Goal: Task Accomplishment & Management: Use online tool/utility

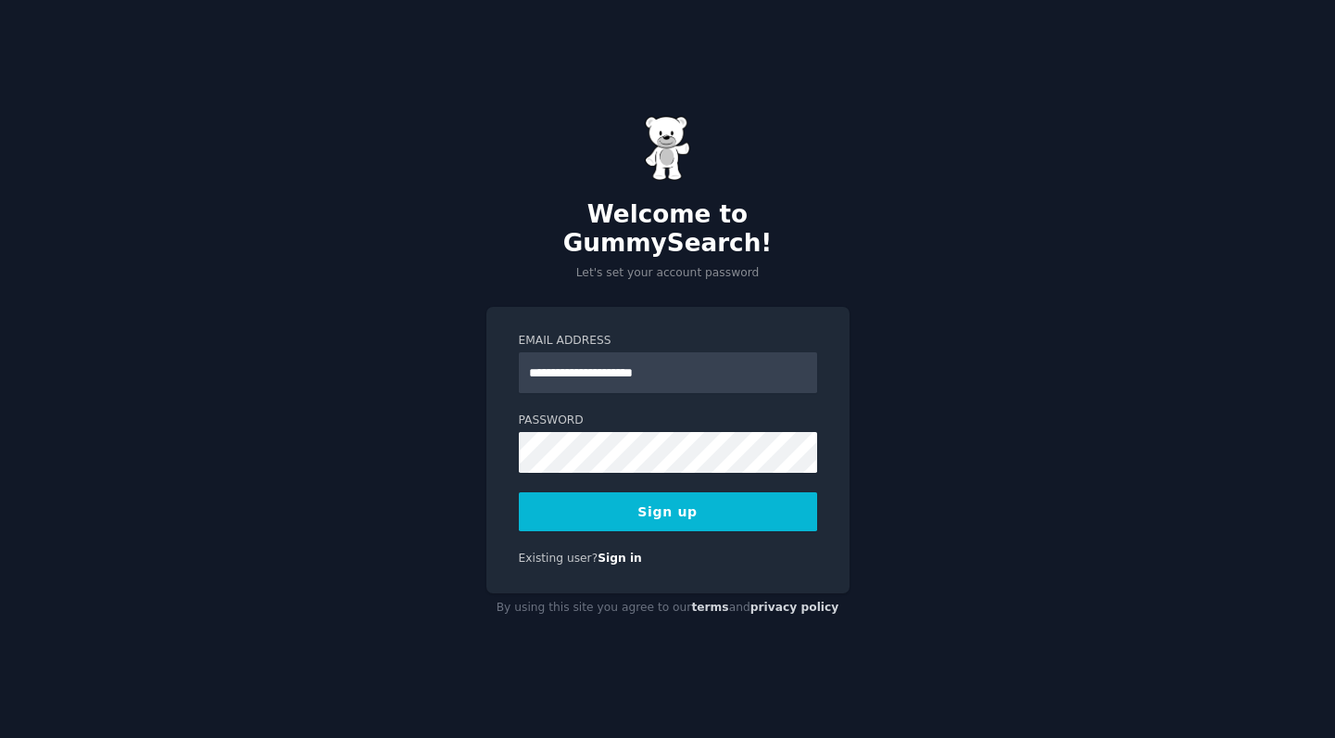
type input "**********"
click at [733, 502] on button "Sign up" at bounding box center [668, 511] width 298 height 39
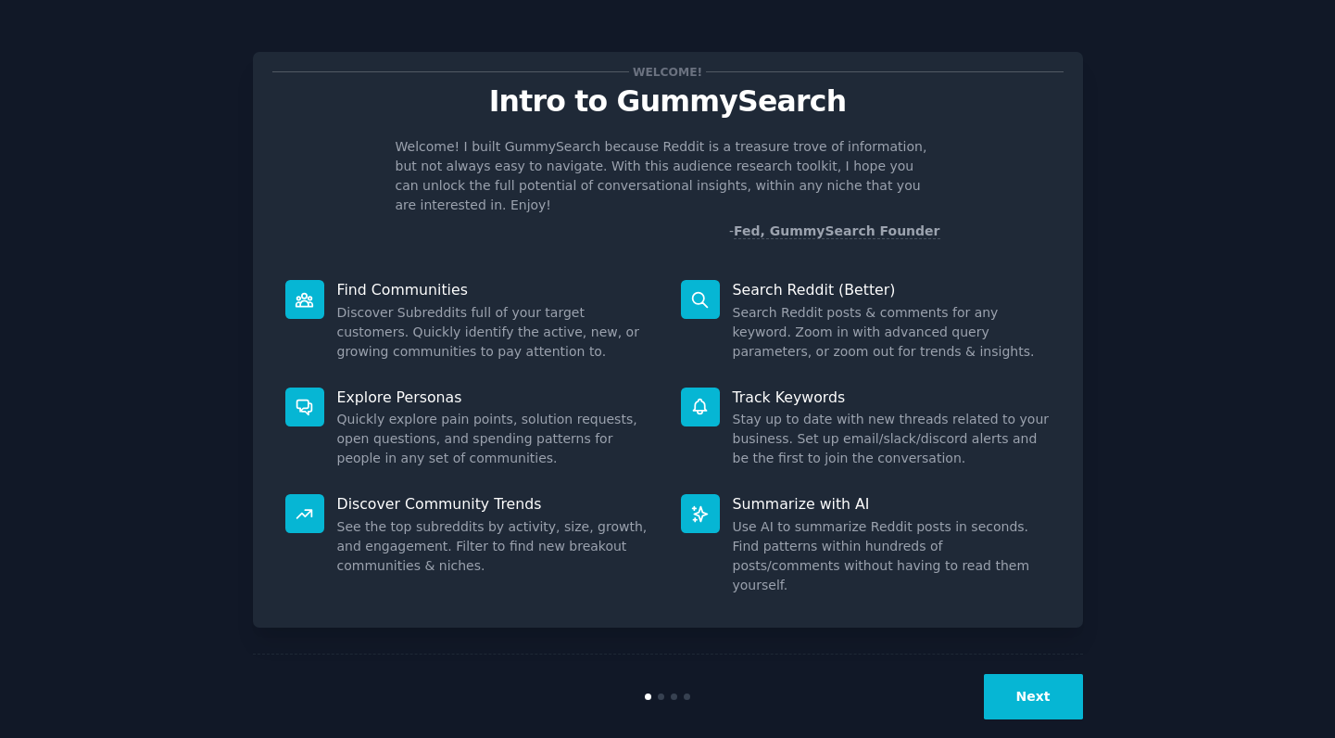
click at [1011, 674] on button "Next" at bounding box center [1033, 696] width 99 height 45
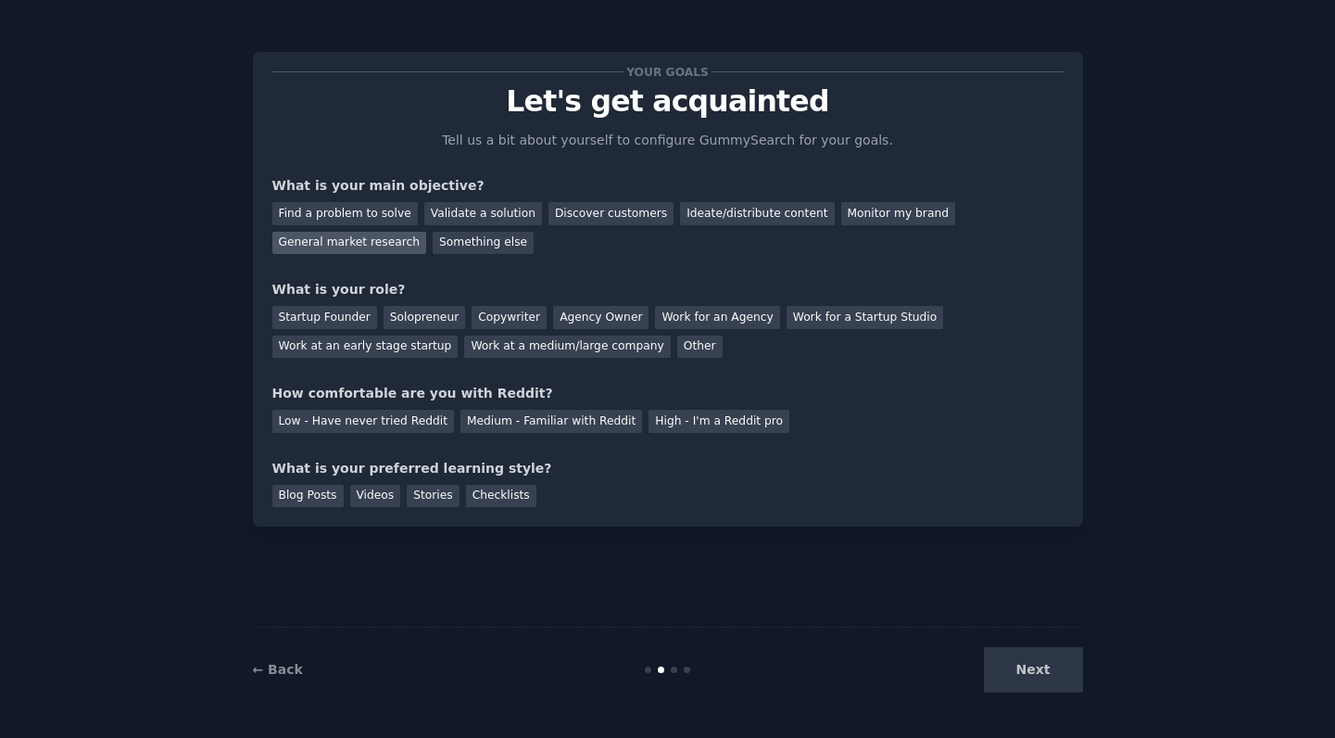
click at [367, 242] on div "General market research" at bounding box center [349, 243] width 155 height 23
click at [348, 323] on div "Startup Founder" at bounding box center [324, 317] width 105 height 23
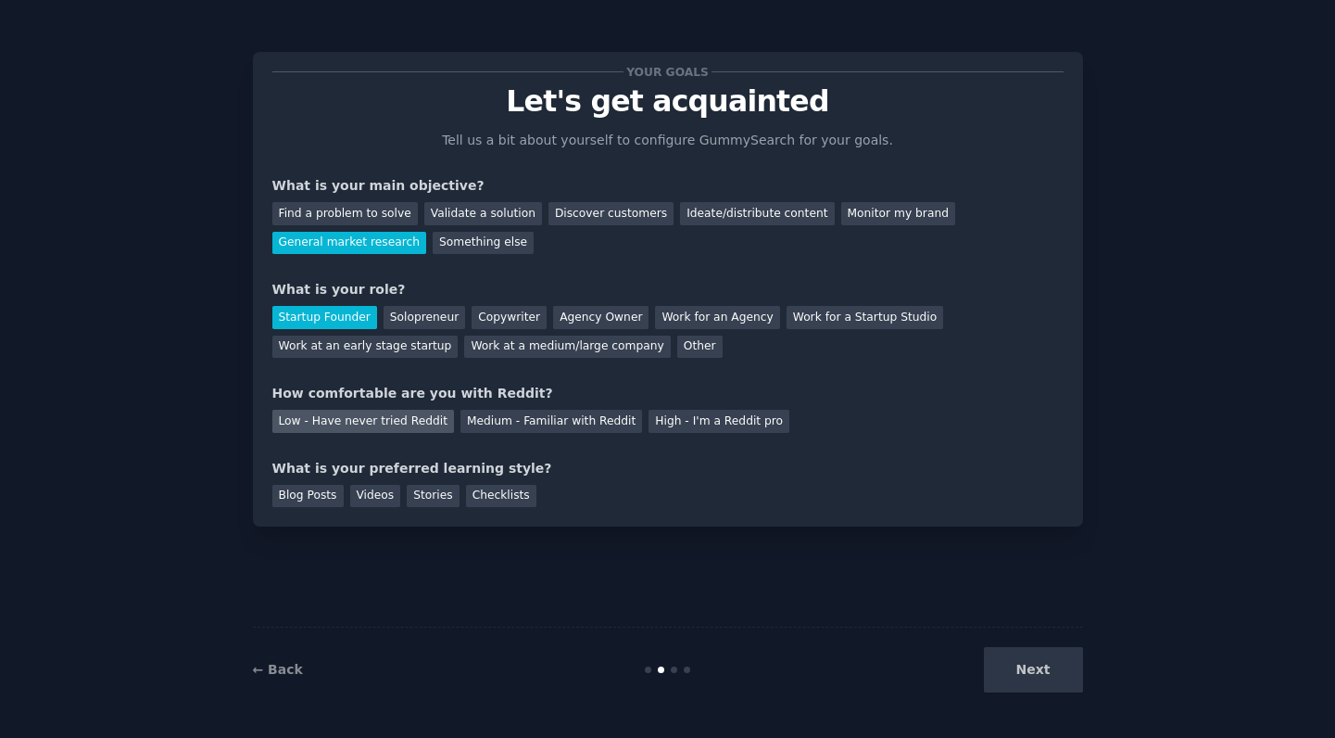
click at [419, 425] on div "Low - Have never tried Reddit" at bounding box center [363, 421] width 182 height 23
click at [310, 497] on div "Blog Posts" at bounding box center [307, 496] width 71 height 23
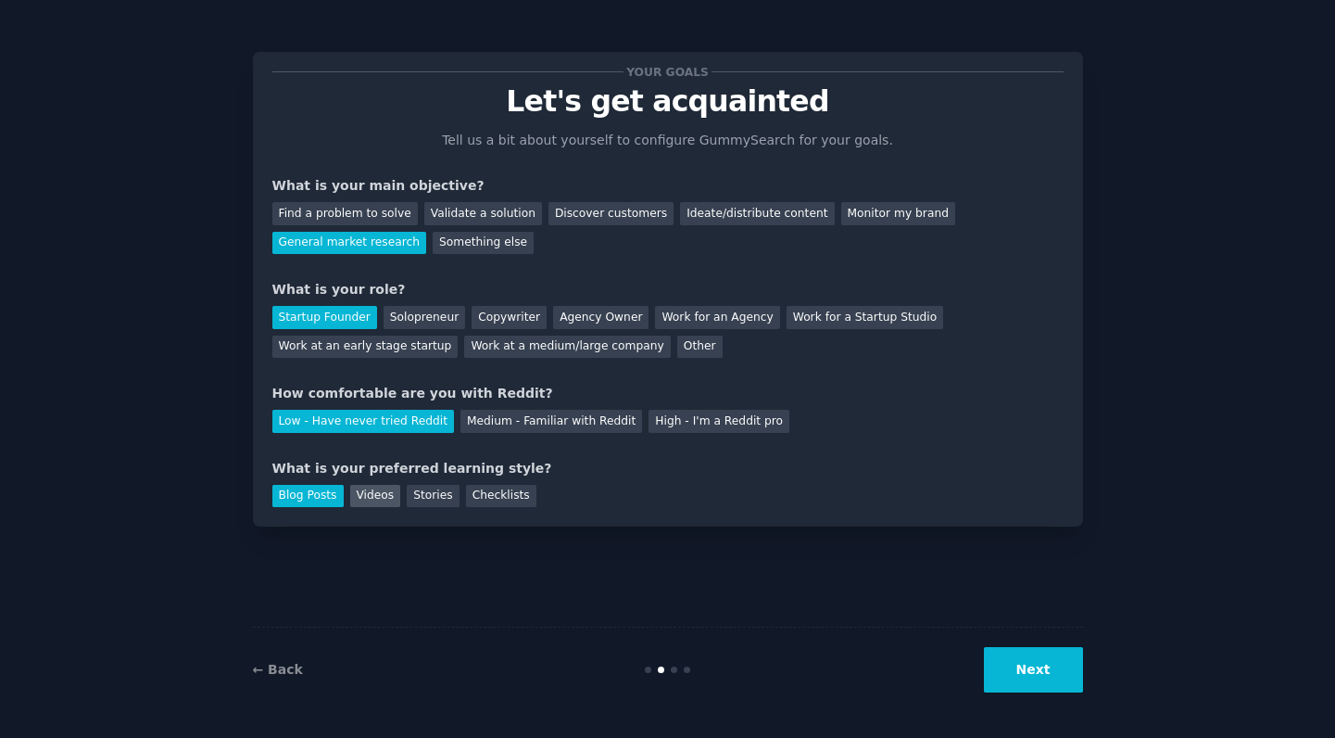
click at [384, 493] on div "Videos" at bounding box center [375, 496] width 51 height 23
click at [315, 495] on div "Blog Posts" at bounding box center [307, 496] width 71 height 23
click at [1042, 666] on button "Next" at bounding box center [1033, 669] width 99 height 45
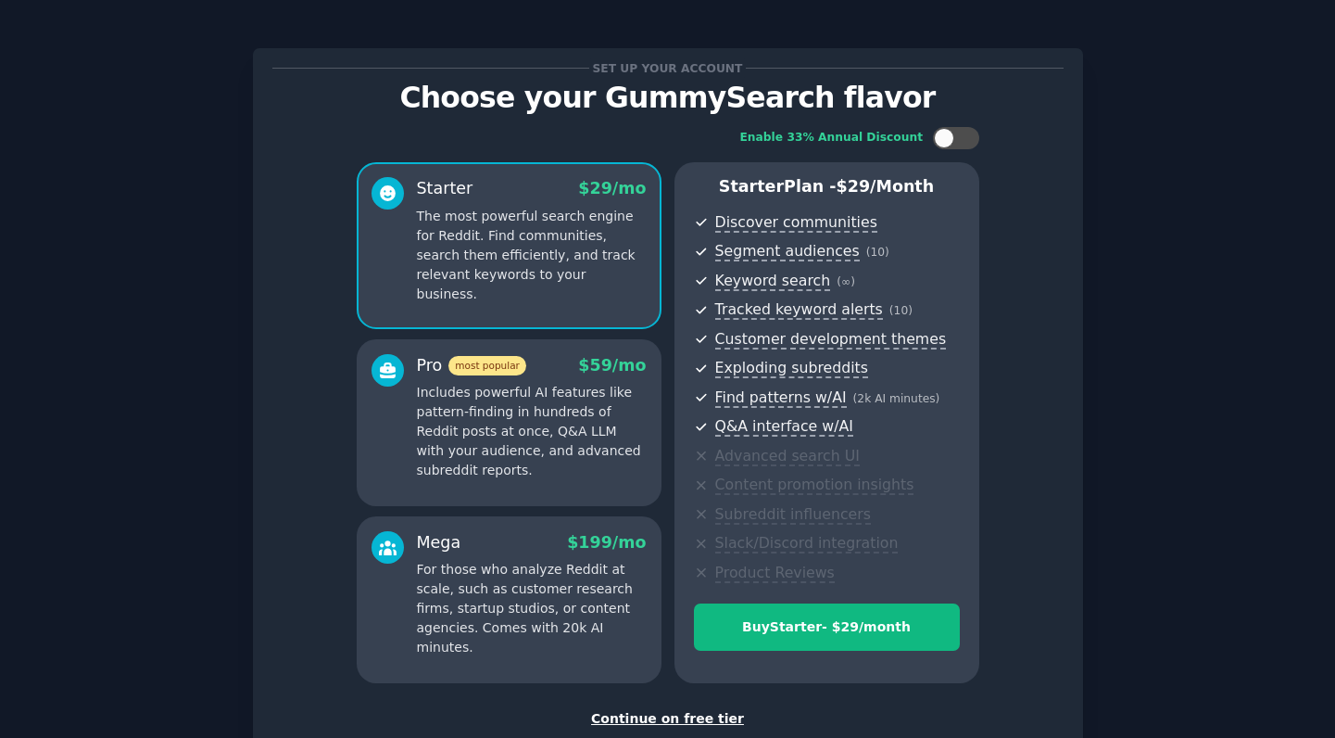
scroll to position [54, 0]
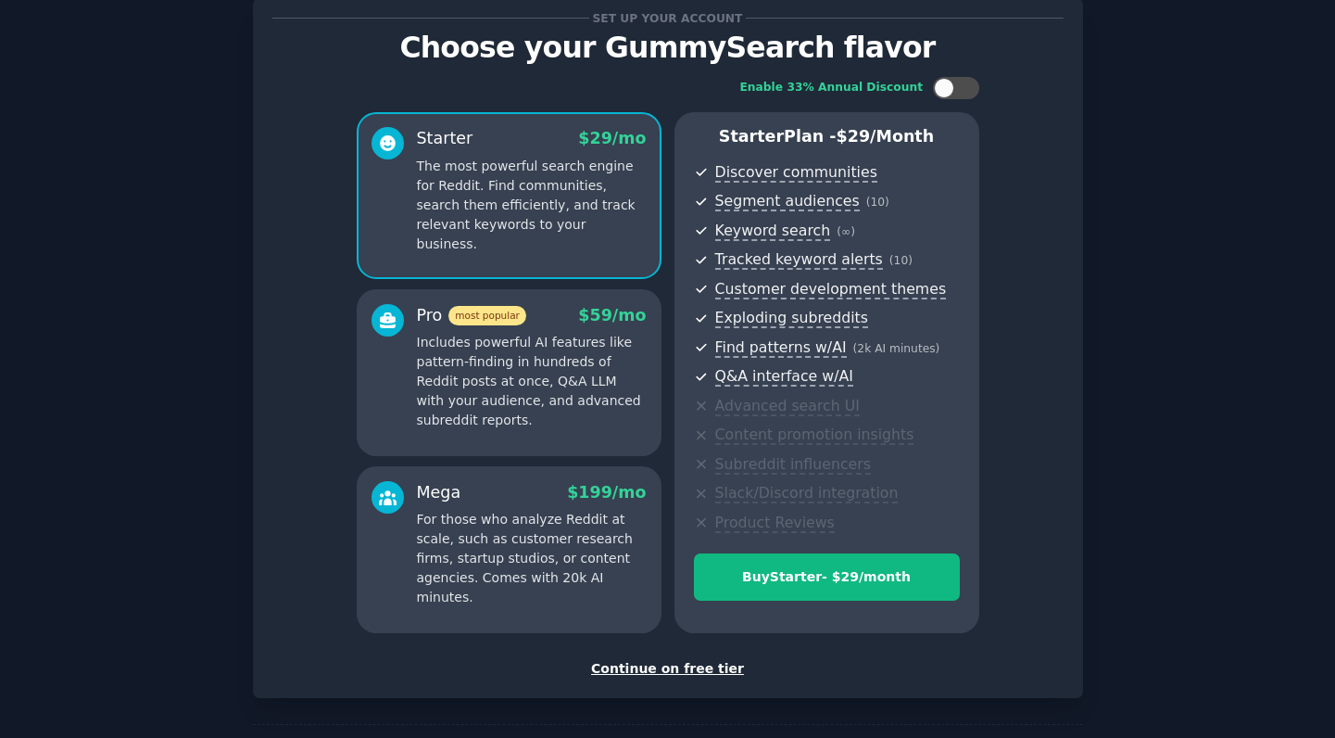
click at [689, 663] on div "Continue on free tier" at bounding box center [667, 668] width 791 height 19
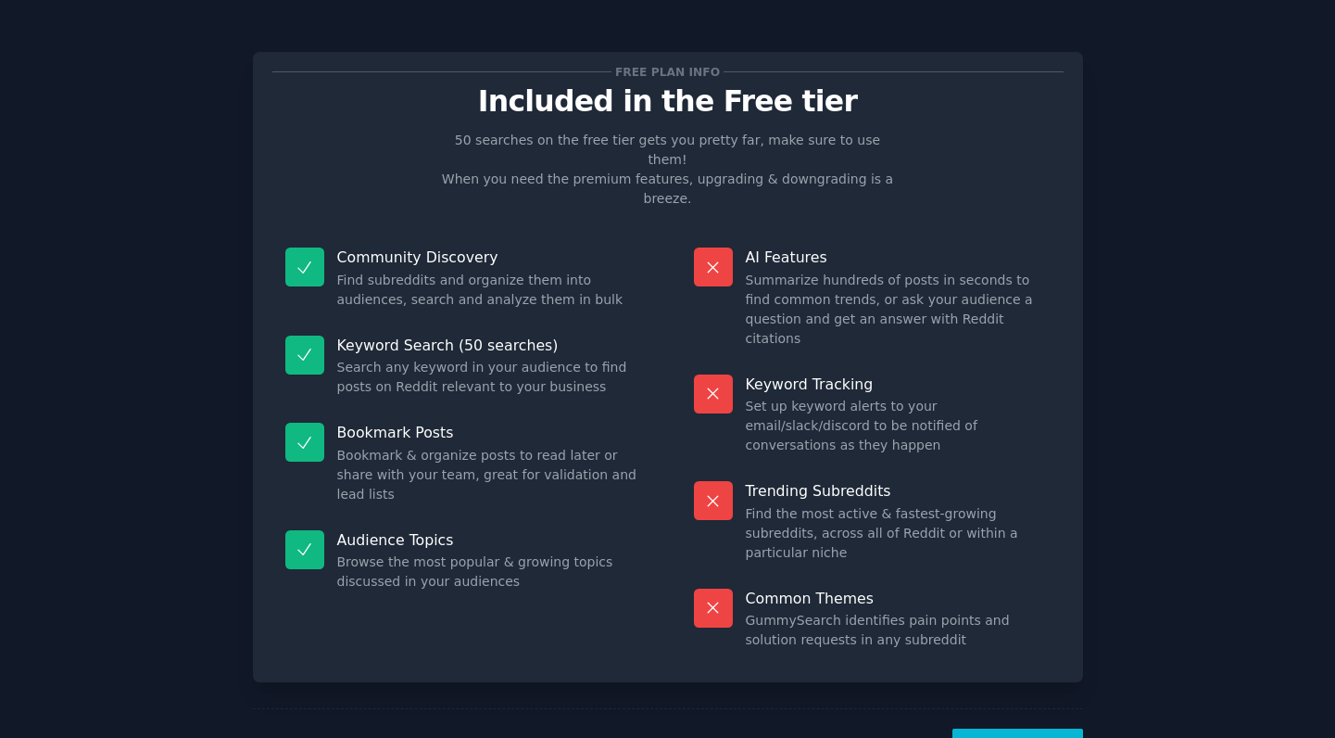
click at [1013, 728] on button "Let's Go!" at bounding box center [1018, 750] width 130 height 45
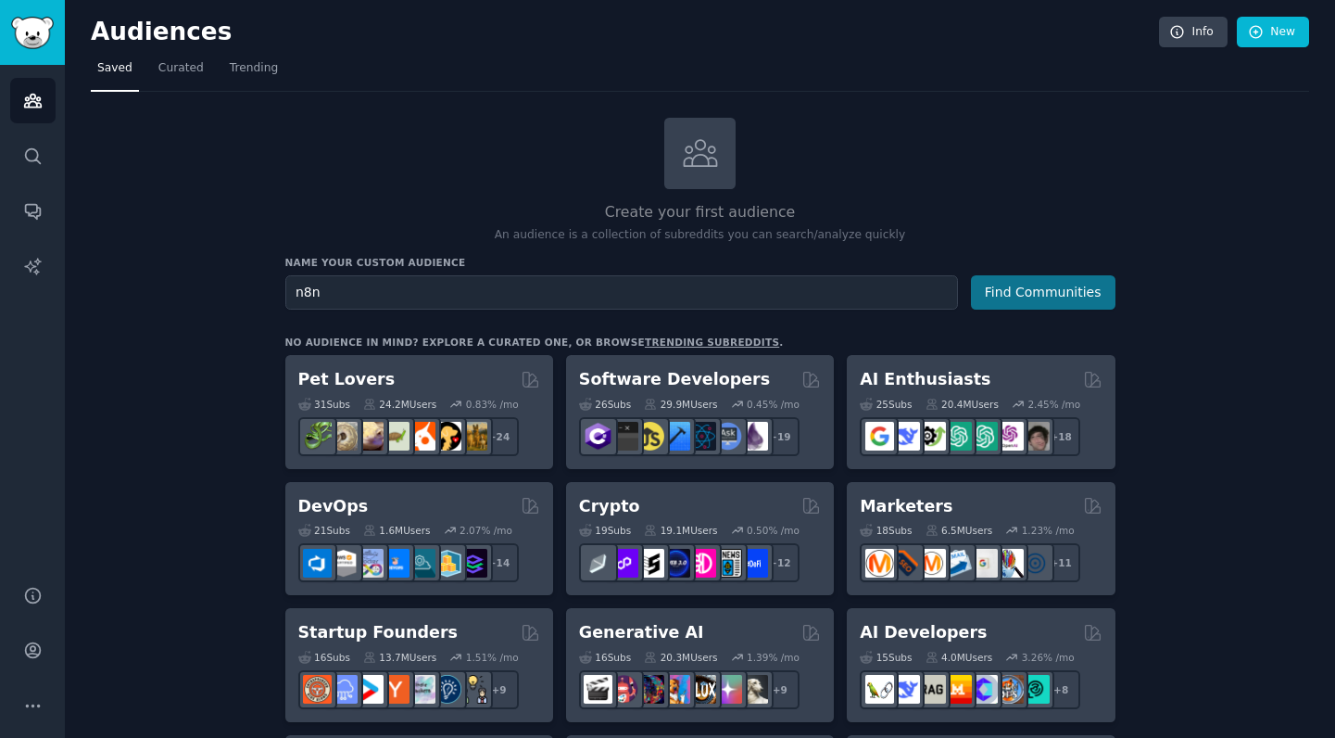
type input "n8n"
click at [1063, 296] on button "Find Communities" at bounding box center [1043, 292] width 145 height 34
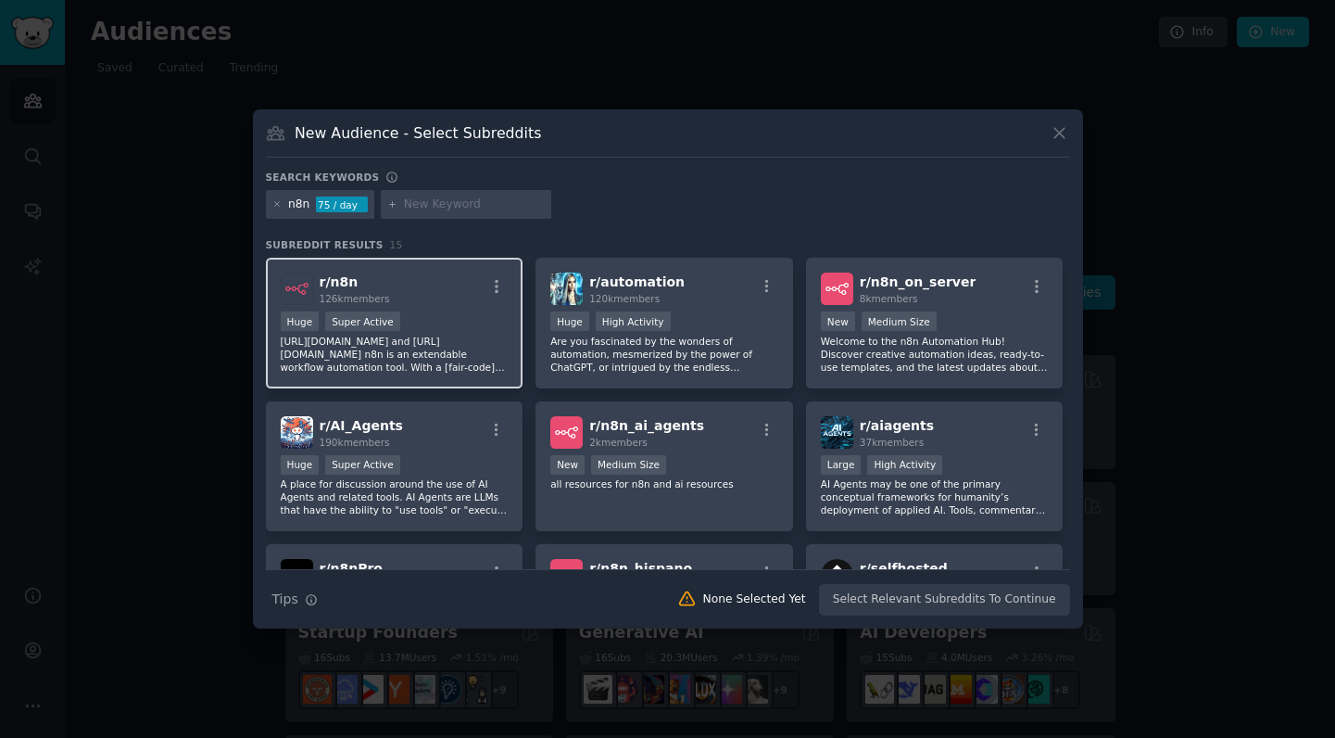
click at [478, 339] on p "https://n8n.io/ and https://github.com/n8n-io/n8n n8n is an extendable workflow…" at bounding box center [395, 354] width 228 height 39
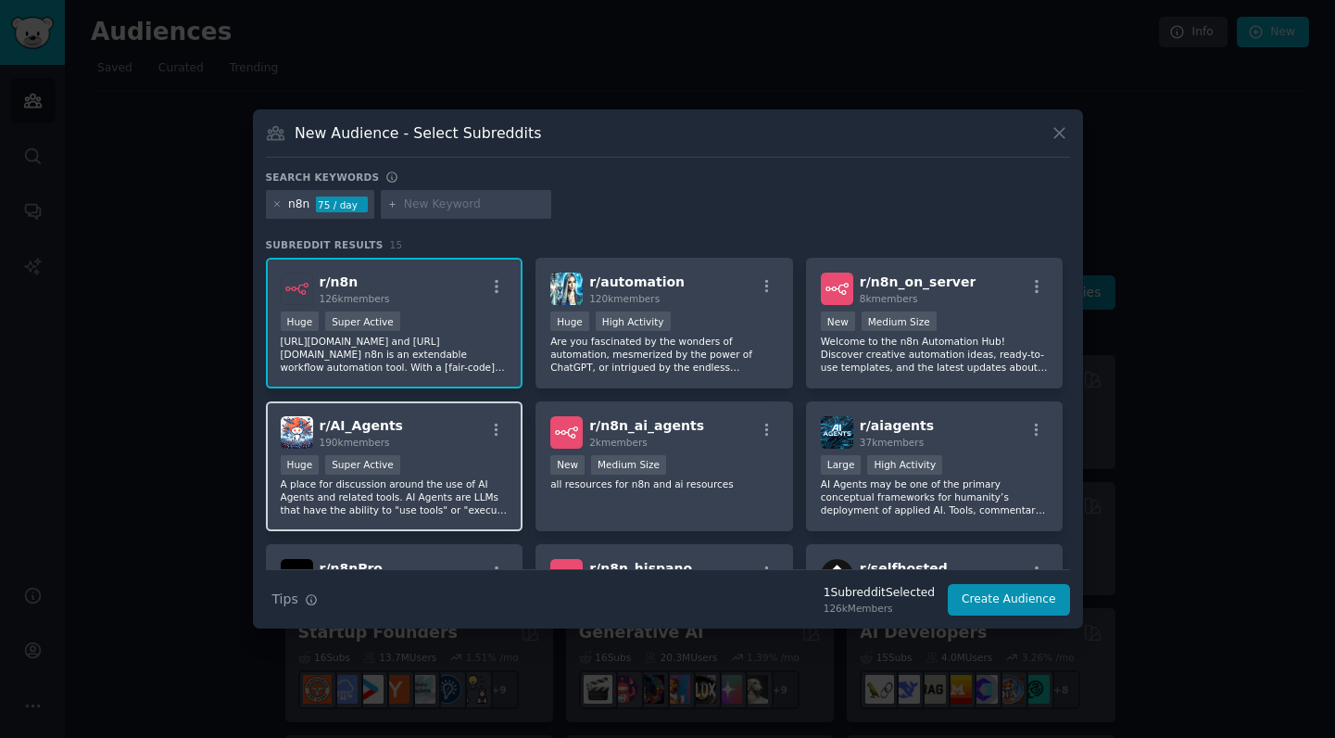
click at [468, 455] on div "Huge Super Active" at bounding box center [395, 466] width 228 height 23
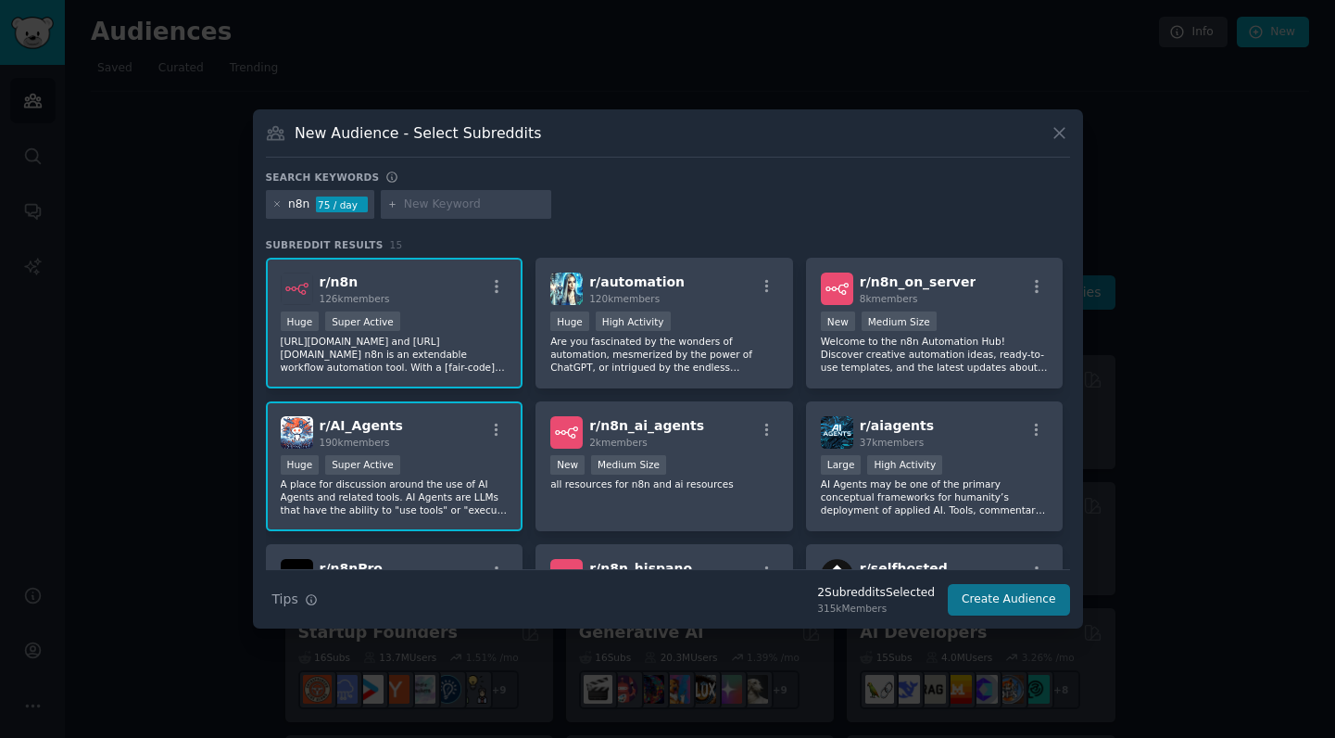
click at [993, 597] on button "Create Audience" at bounding box center [1009, 600] width 122 height 32
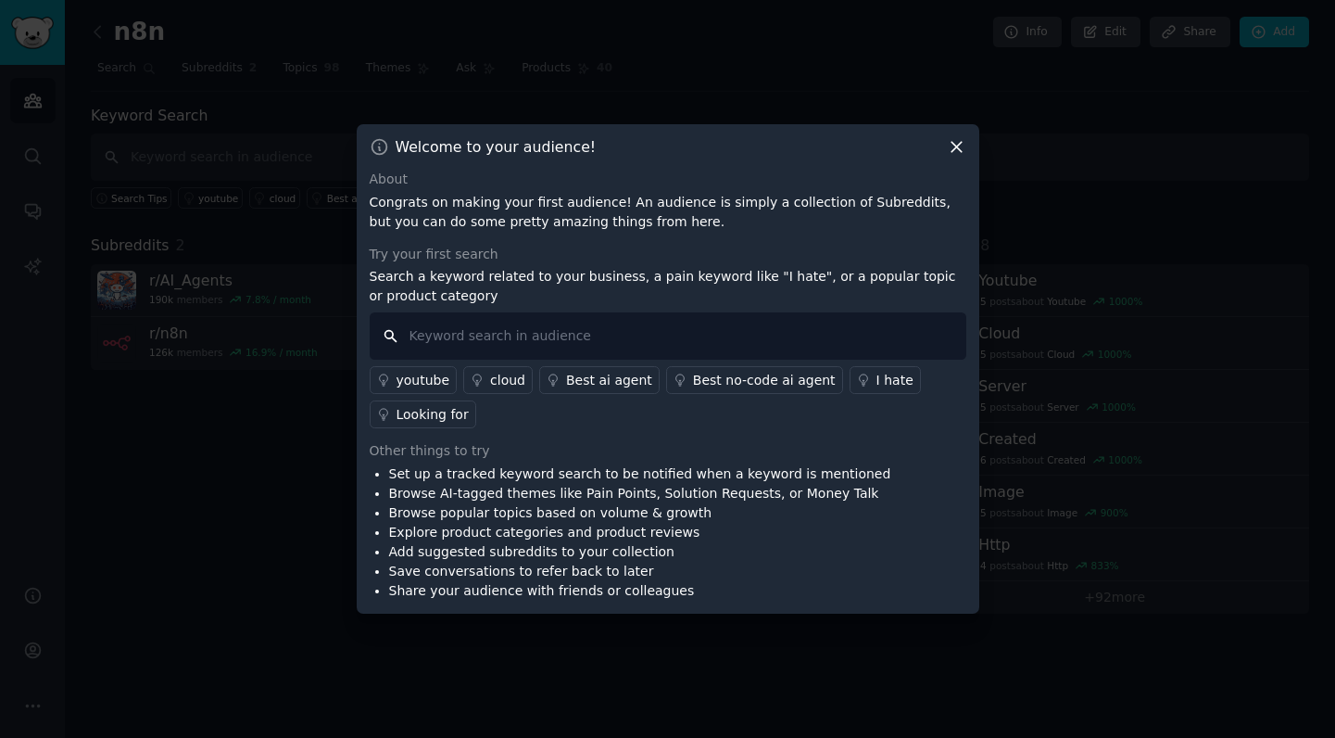
click at [700, 331] on input "text" at bounding box center [668, 335] width 597 height 47
type input "sale"
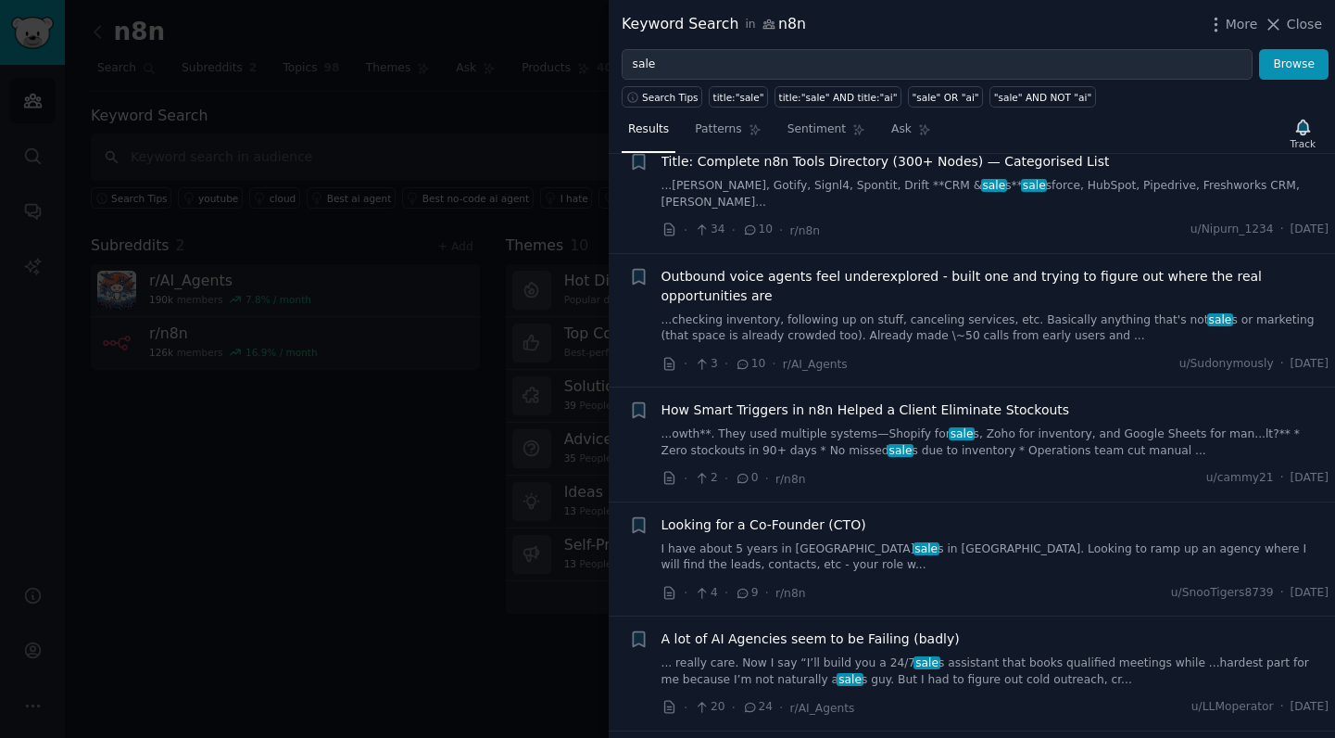
scroll to position [6422, 0]
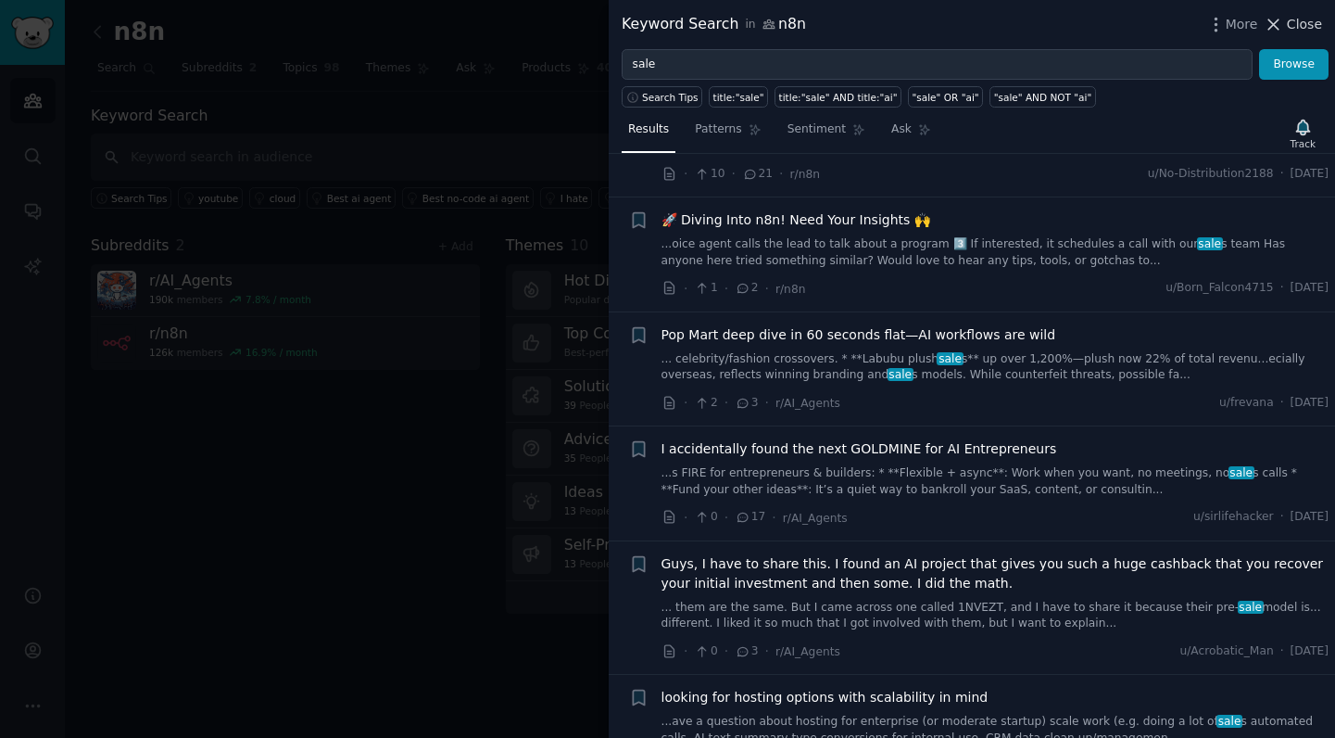
click at [1295, 27] on span "Close" at bounding box center [1304, 24] width 35 height 19
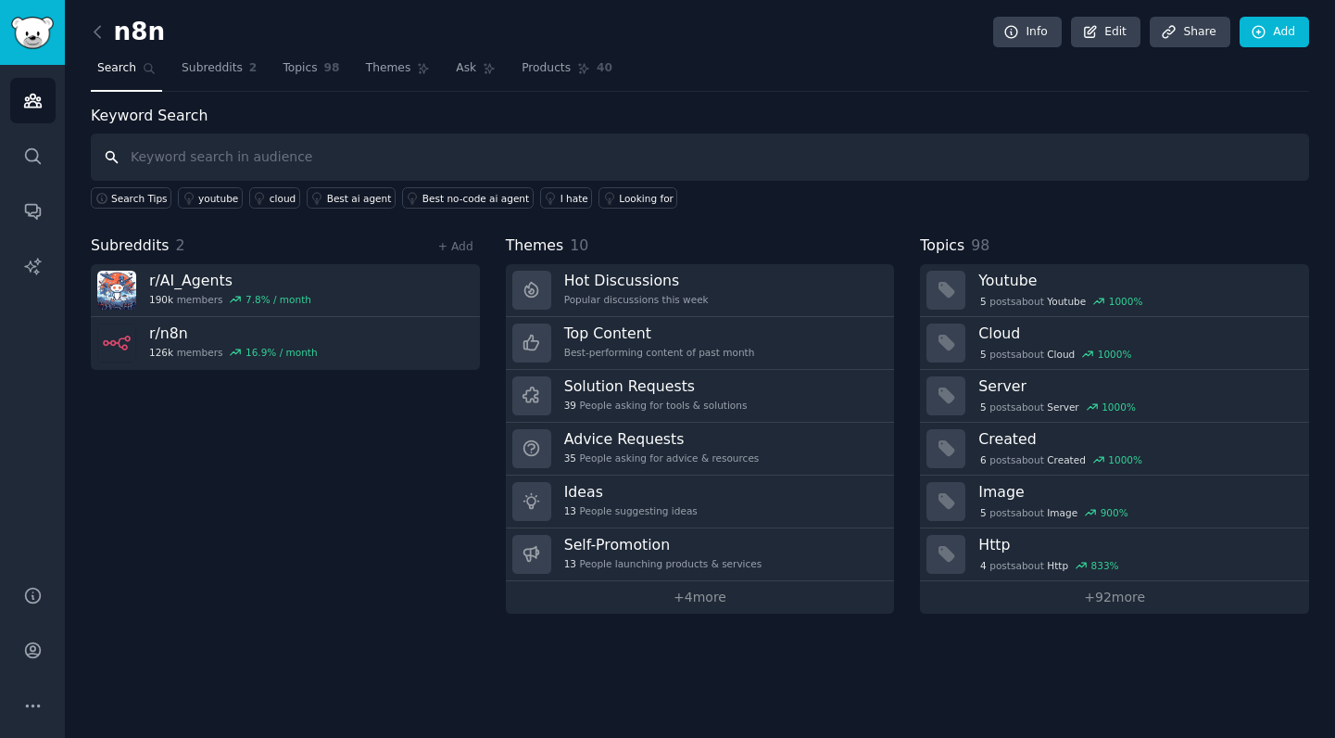
click at [305, 154] on input "text" at bounding box center [700, 156] width 1218 height 47
type input "z"
type input "Napier"
drag, startPoint x: 195, startPoint y: 178, endPoint x: 222, endPoint y: 148, distance: 40.6
click at [222, 148] on input "Napier" at bounding box center [700, 156] width 1218 height 47
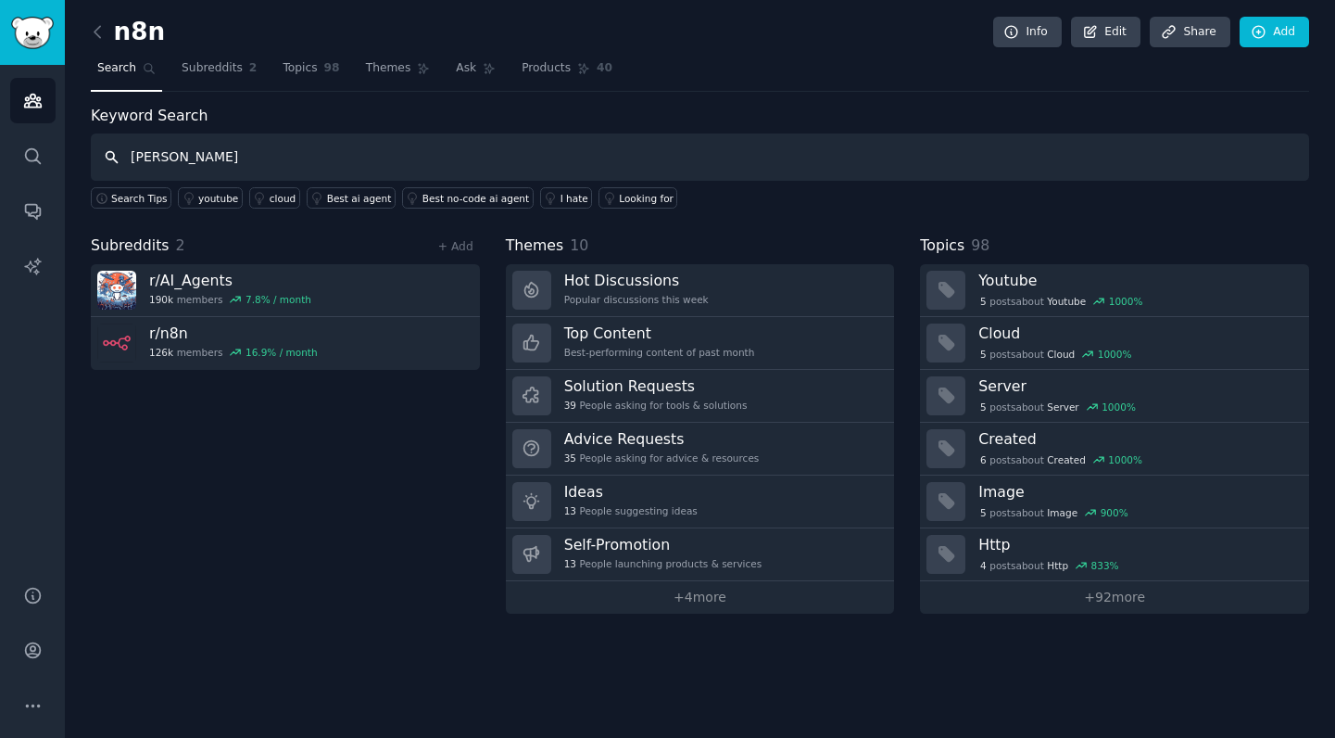
drag, startPoint x: 219, startPoint y: 157, endPoint x: 131, endPoint y: 157, distance: 88.0
click at [131, 157] on input "Napier" at bounding box center [700, 156] width 1218 height 47
click at [102, 29] on icon at bounding box center [97, 31] width 19 height 19
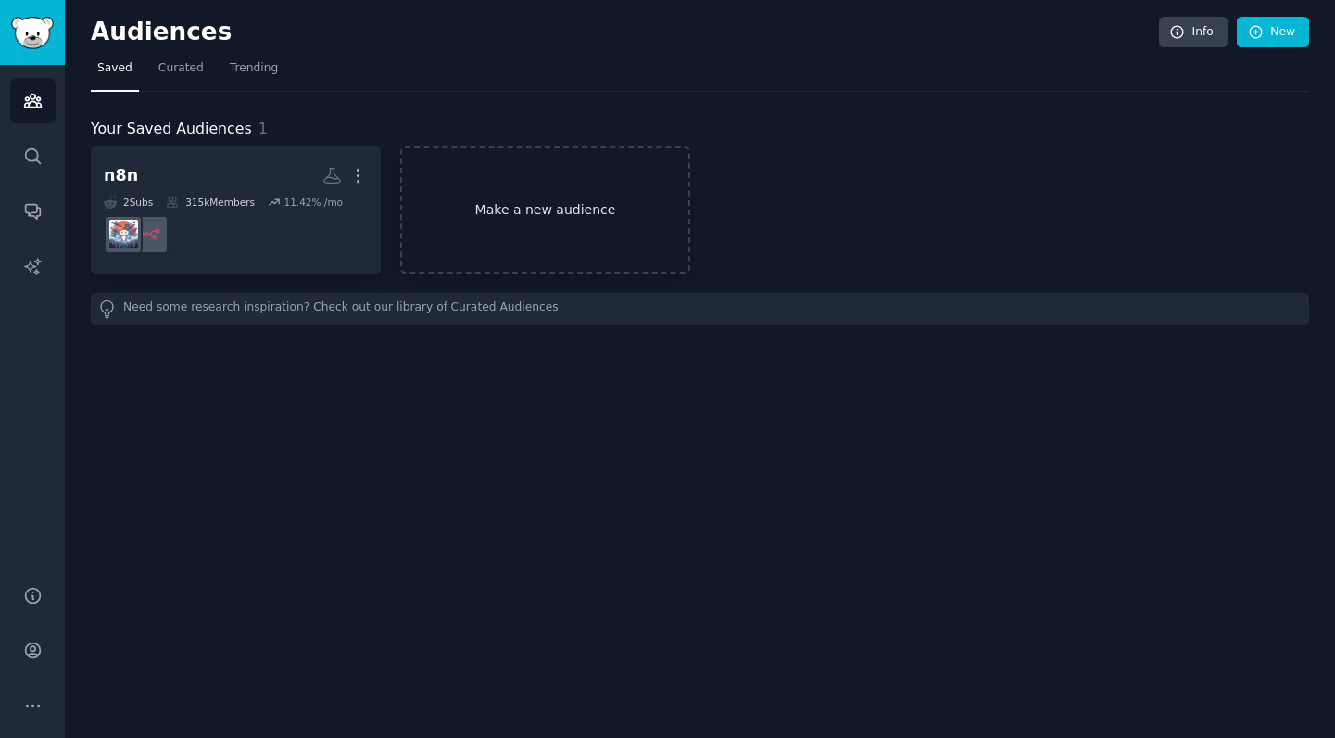
click at [517, 205] on link "Make a new audience" at bounding box center [545, 209] width 290 height 127
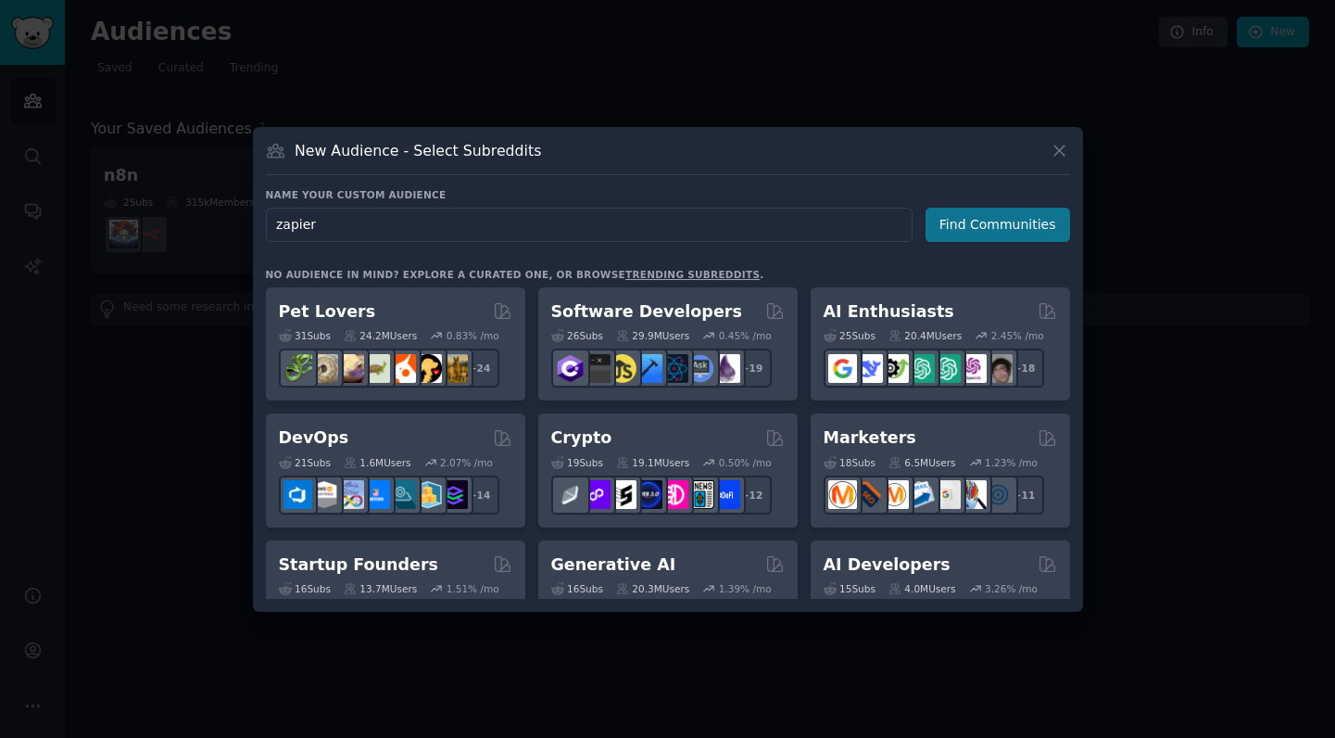
type input "zapier"
click at [1028, 234] on button "Find Communities" at bounding box center [998, 225] width 145 height 34
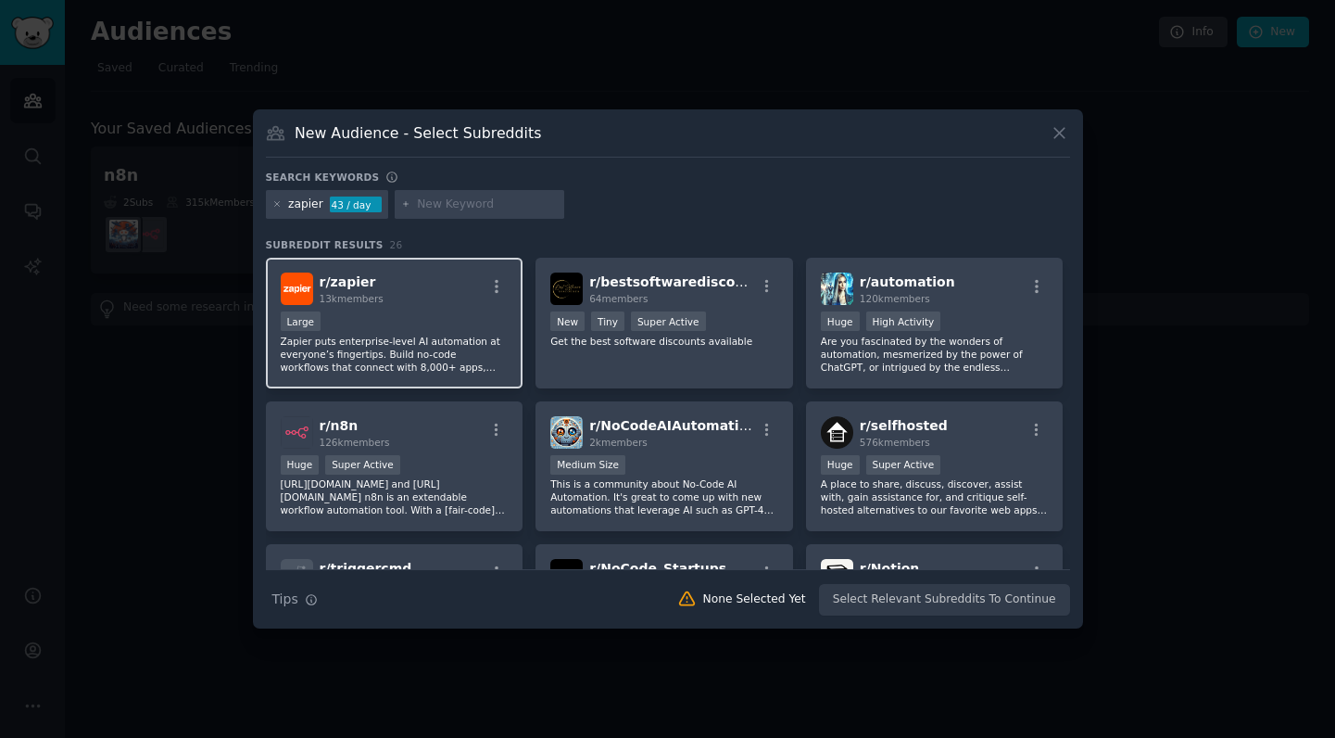
click at [468, 307] on div "r/ zapier 13k members Large Zapier puts enterprise-level AI automation at every…" at bounding box center [395, 323] width 258 height 131
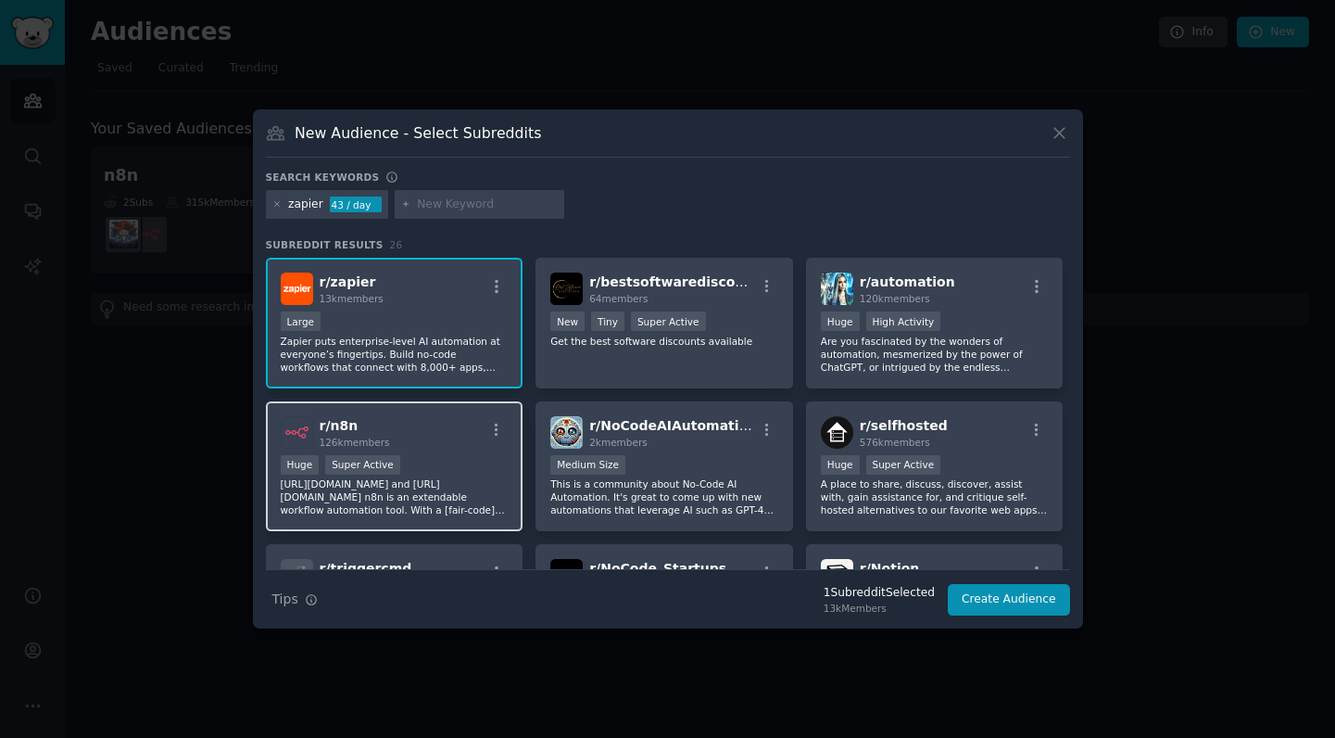
click at [443, 448] on div "r/ n8n 126k members Huge Super Active https://n8n.io/ and https://github.com/n8…" at bounding box center [395, 466] width 258 height 131
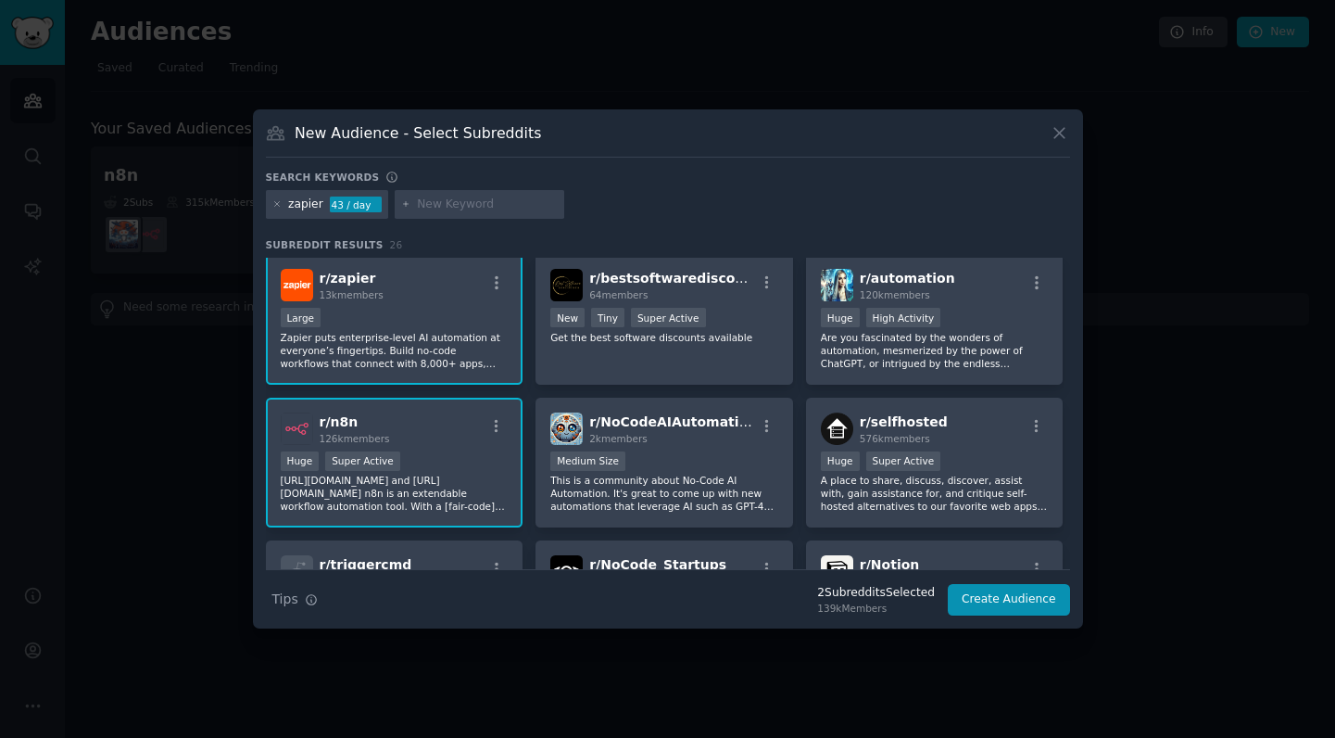
scroll to position [32, 0]
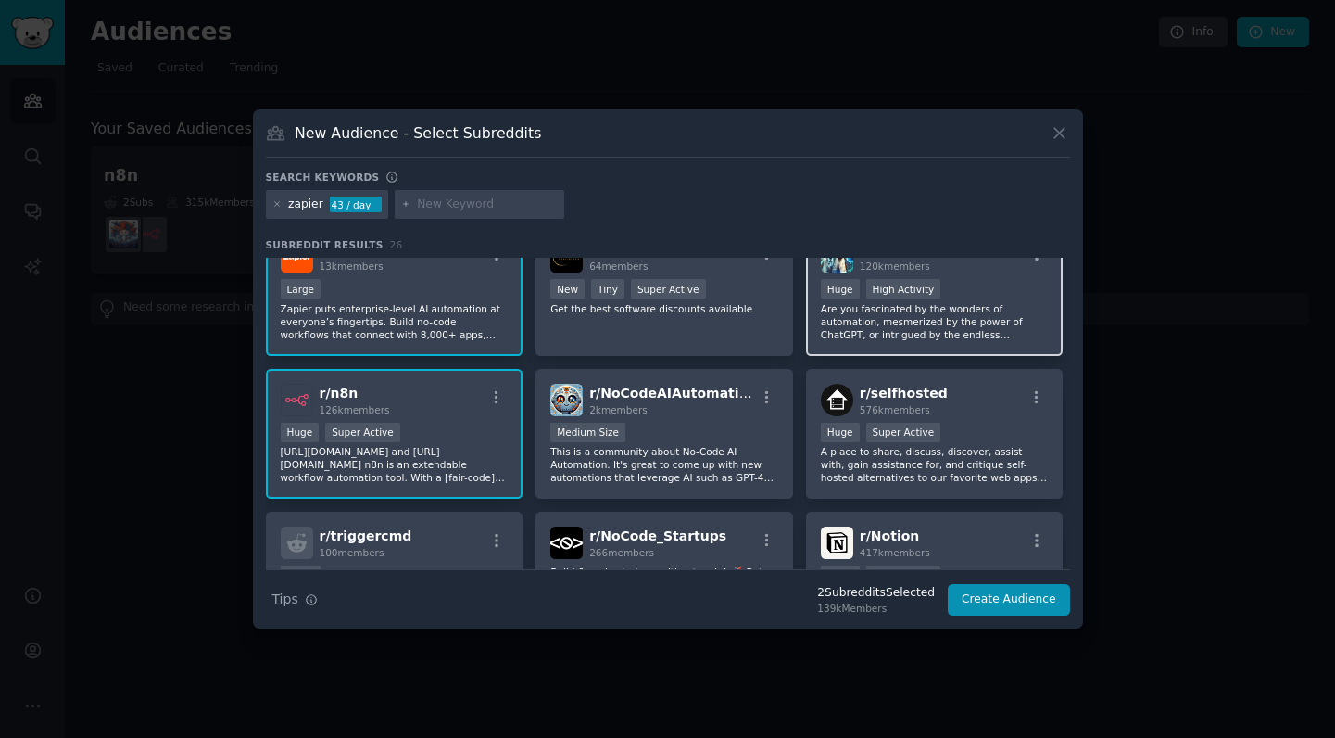
click at [971, 313] on p "Are you fascinated by the wonders of automation, mesmerized by the power of Cha…" at bounding box center [935, 321] width 228 height 39
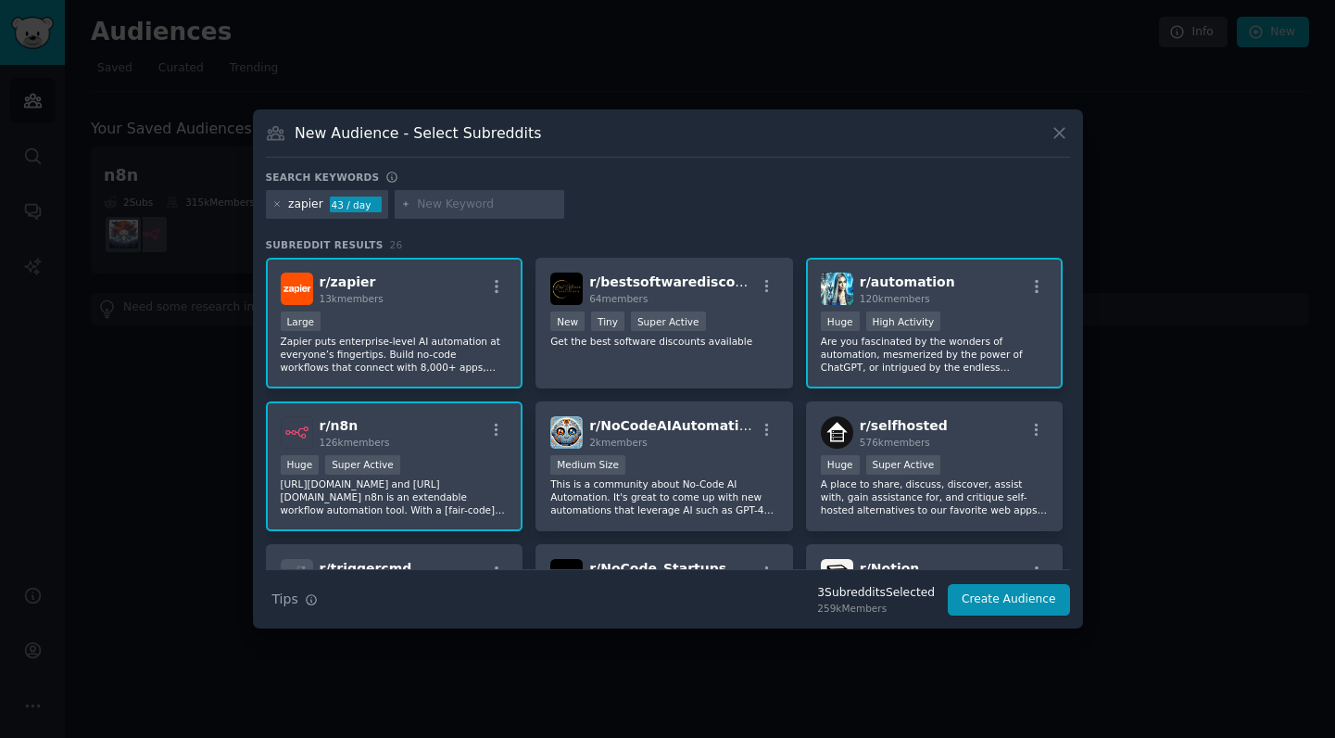
scroll to position [133, 0]
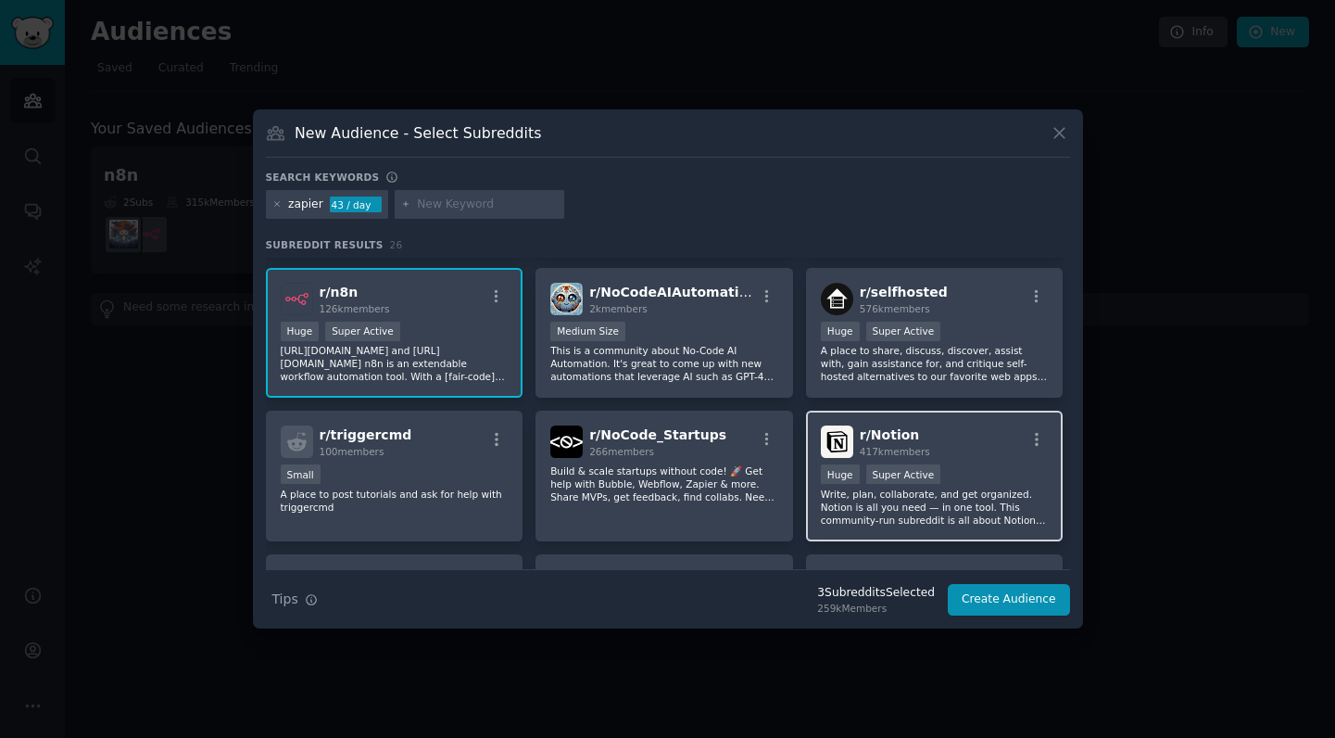
click at [994, 487] on p "Write, plan, collaborate, and get organized. Notion is all you need — in one to…" at bounding box center [935, 506] width 228 height 39
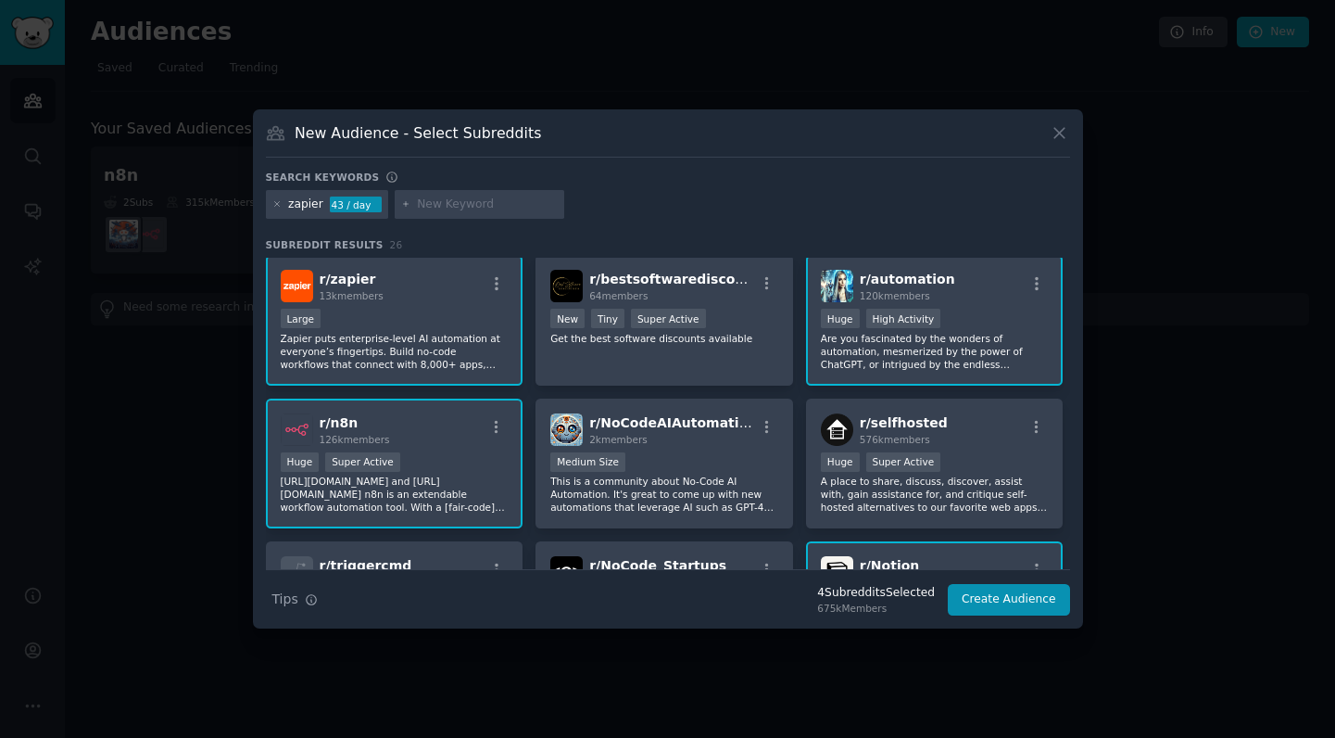
scroll to position [0, 0]
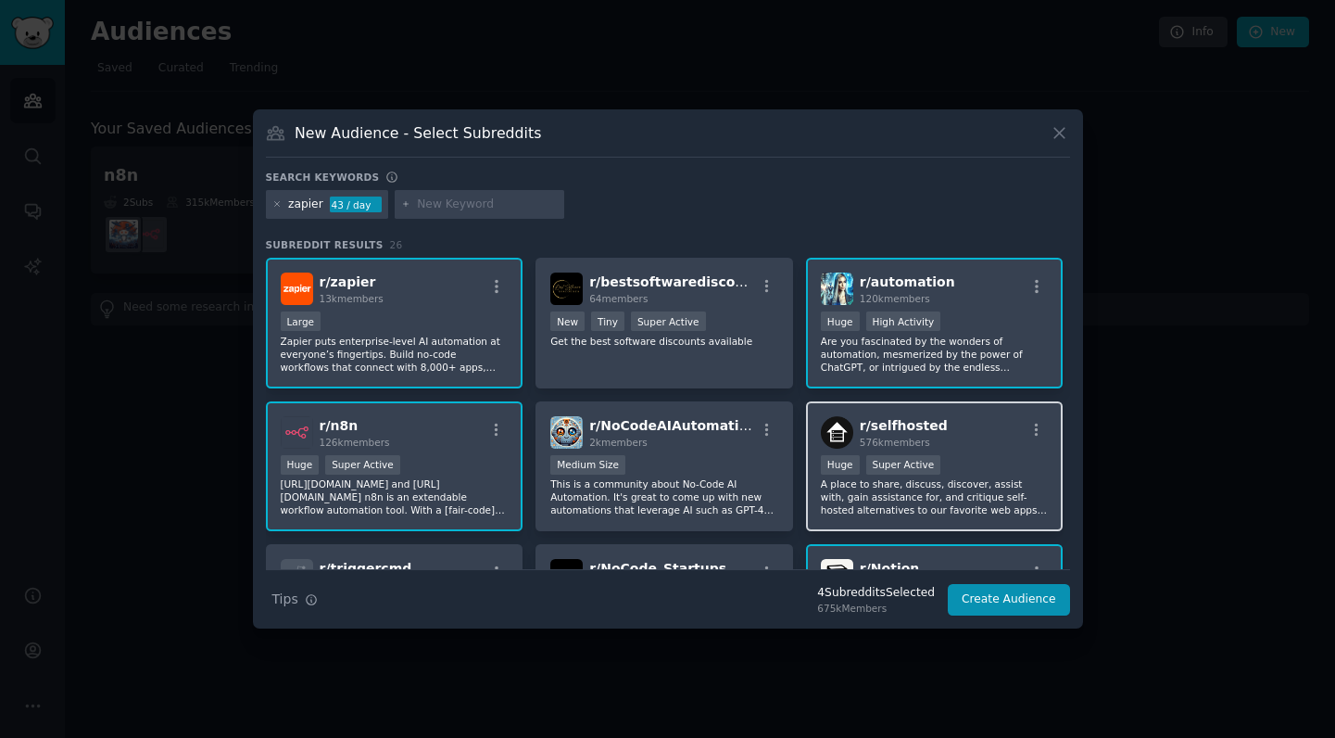
click at [972, 458] on div ">= 95th percentile for submissions / day Huge Super Active" at bounding box center [935, 466] width 228 height 23
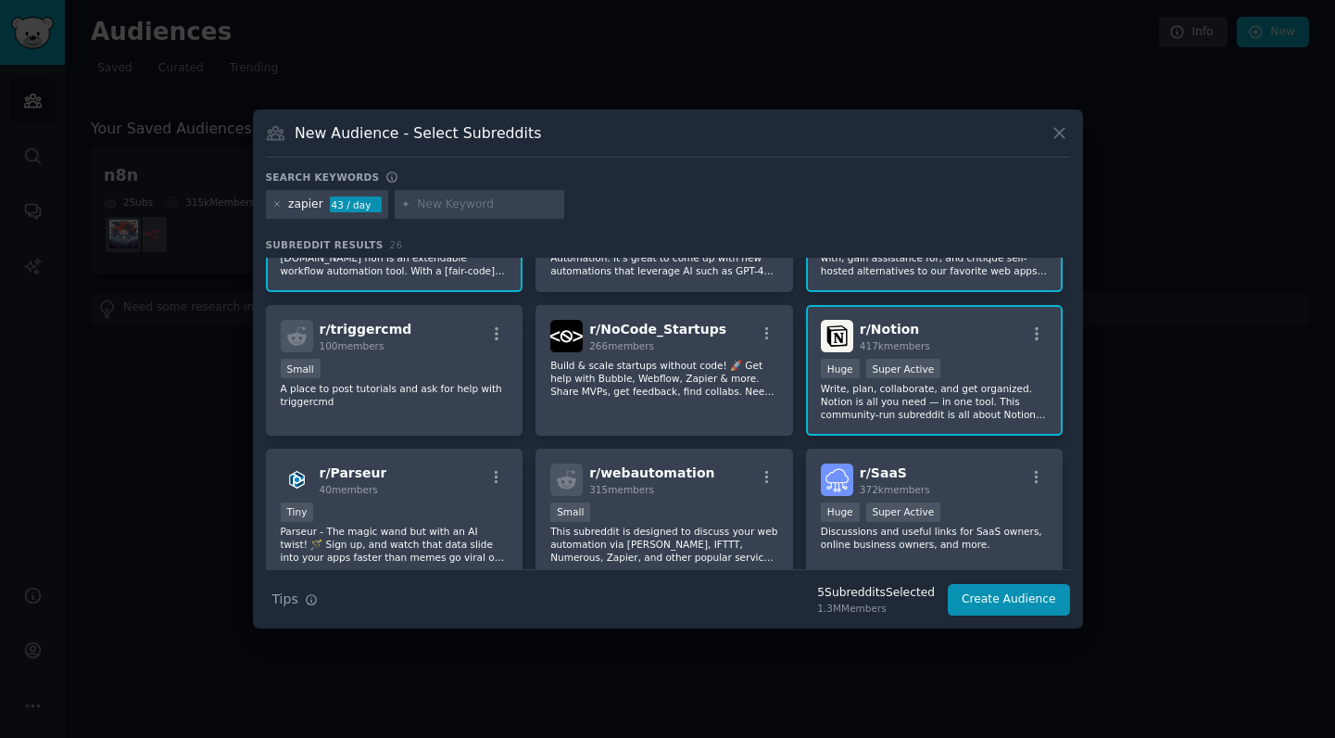
scroll to position [366, 0]
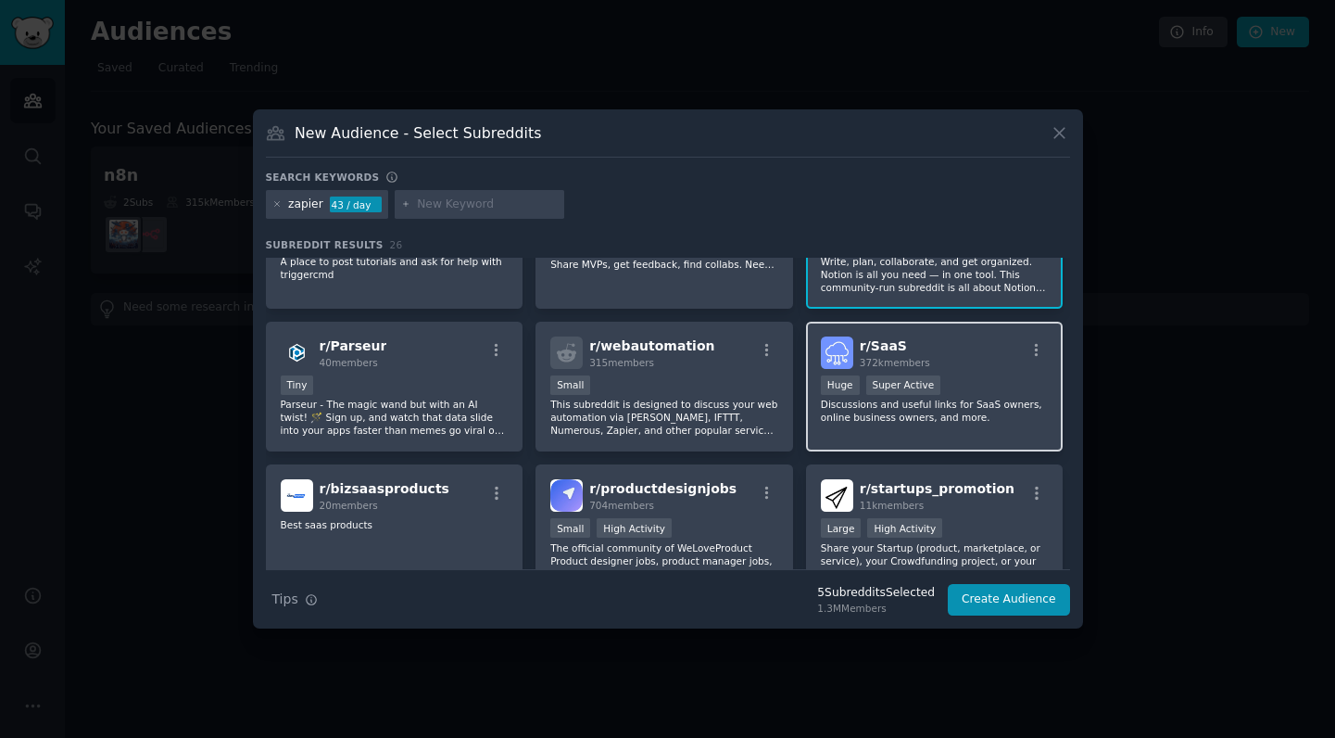
click at [984, 399] on p "Discussions and useful links for SaaS owners, online business owners, and more." at bounding box center [935, 411] width 228 height 26
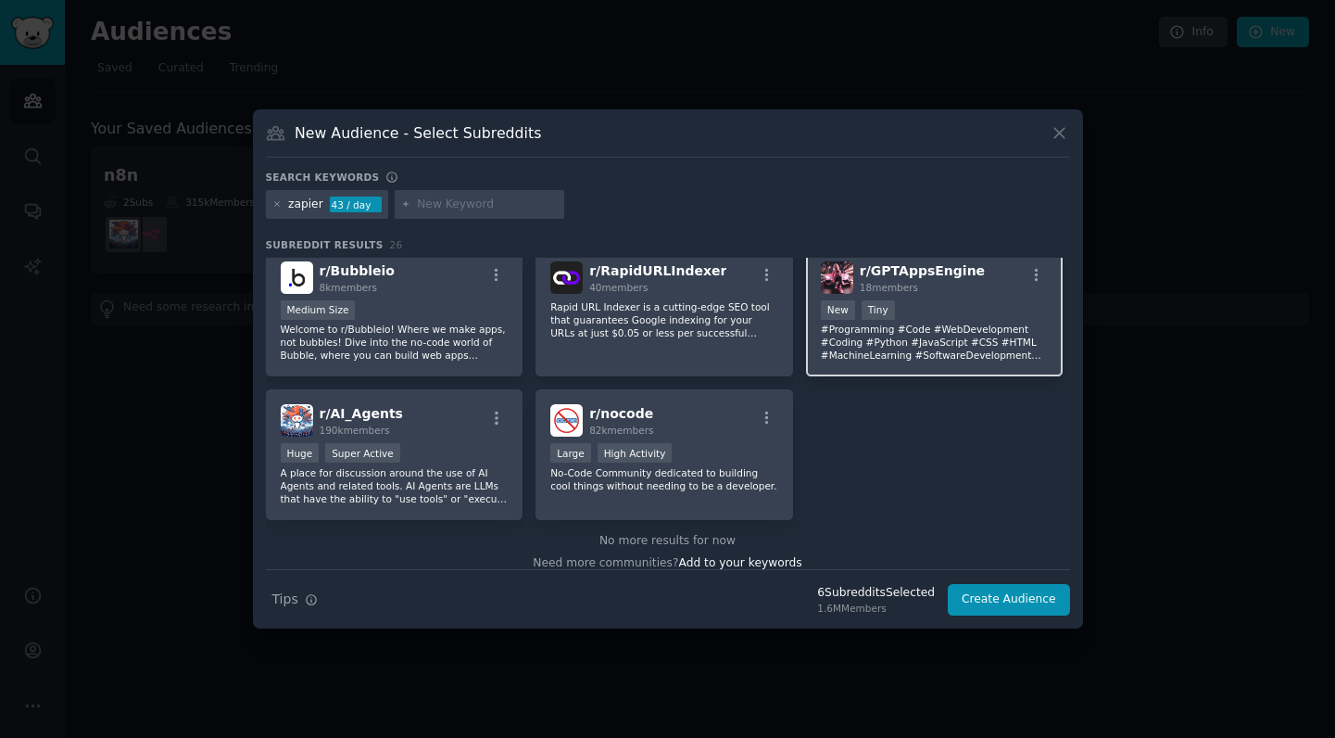
scroll to position [1010, 0]
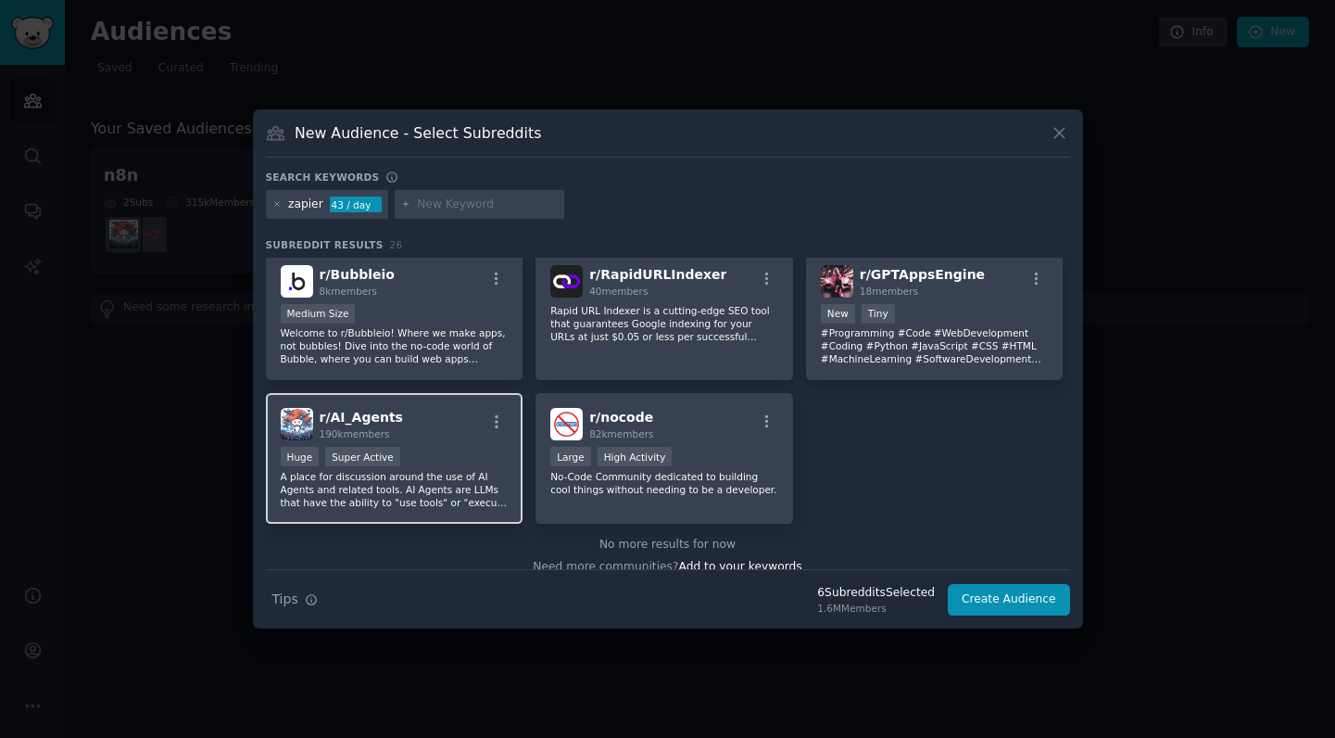
click at [486, 434] on div at bounding box center [497, 424] width 23 height 22
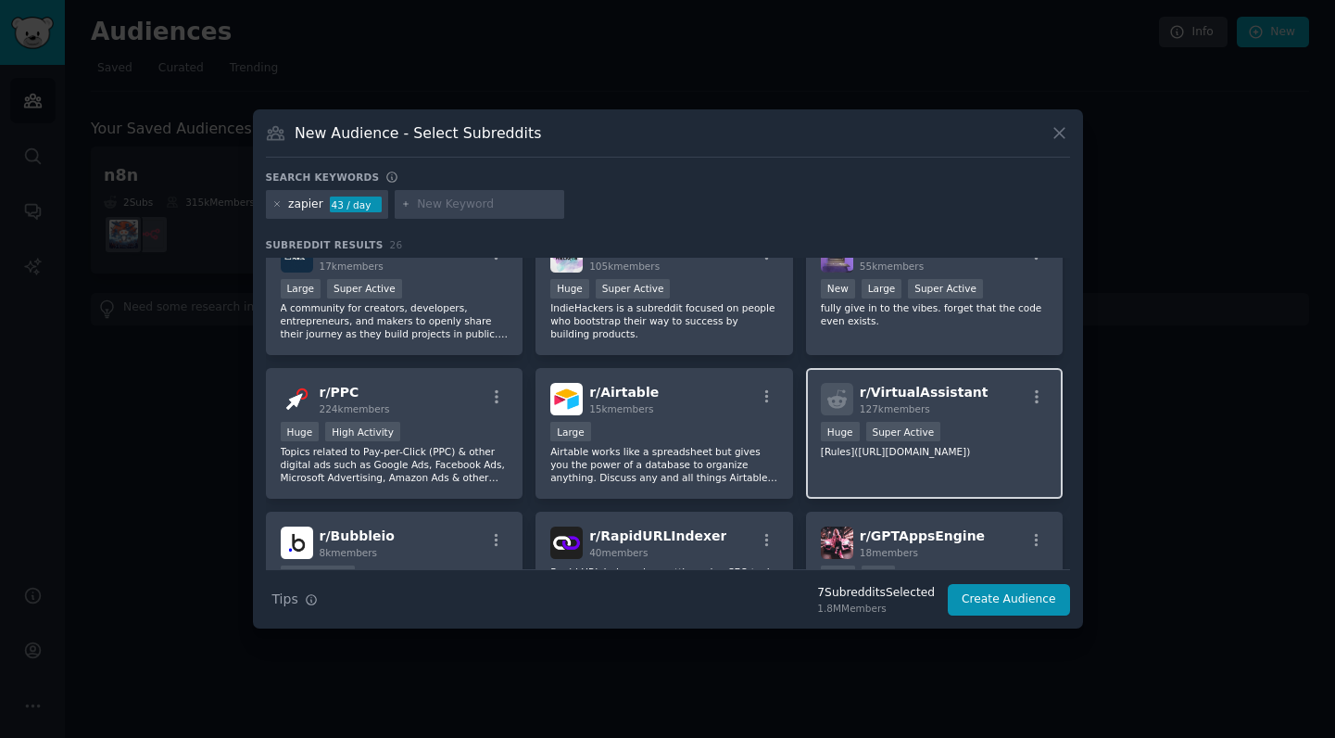
scroll to position [745, 0]
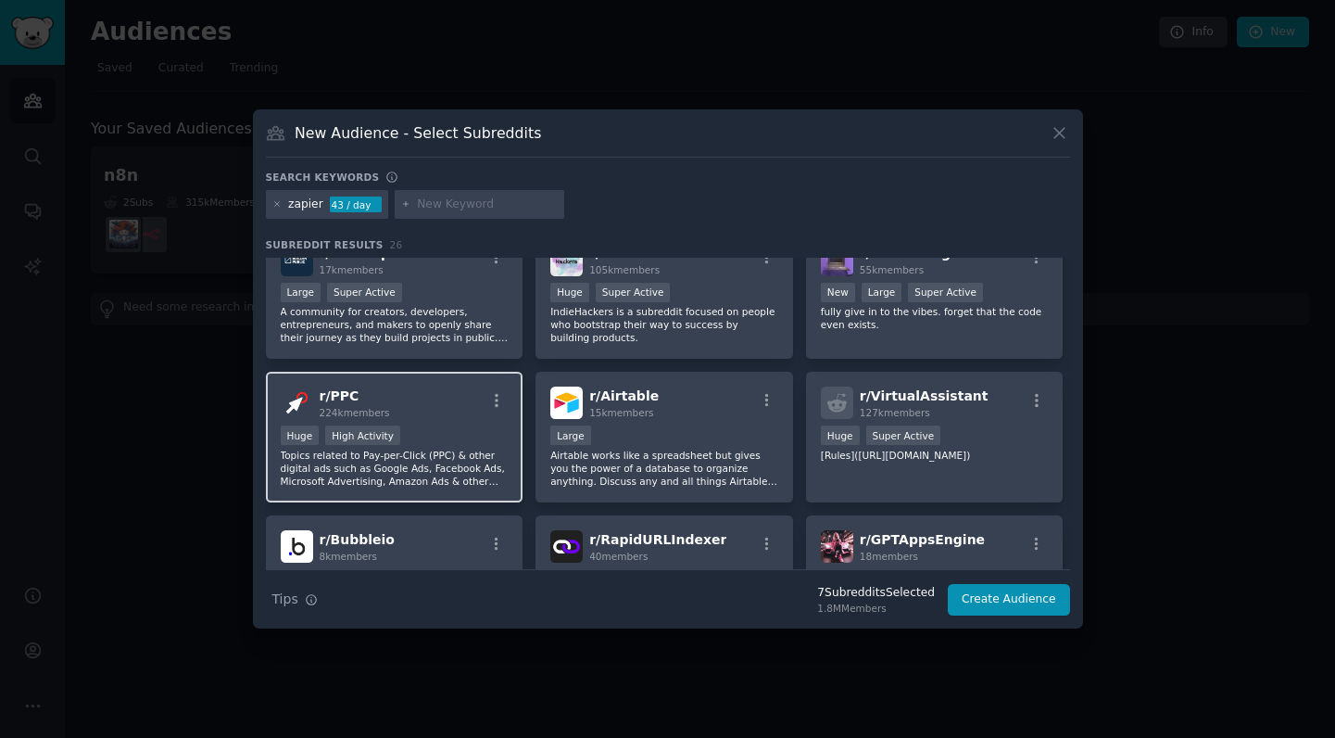
click at [473, 444] on div "Huge High Activity" at bounding box center [395, 436] width 228 height 23
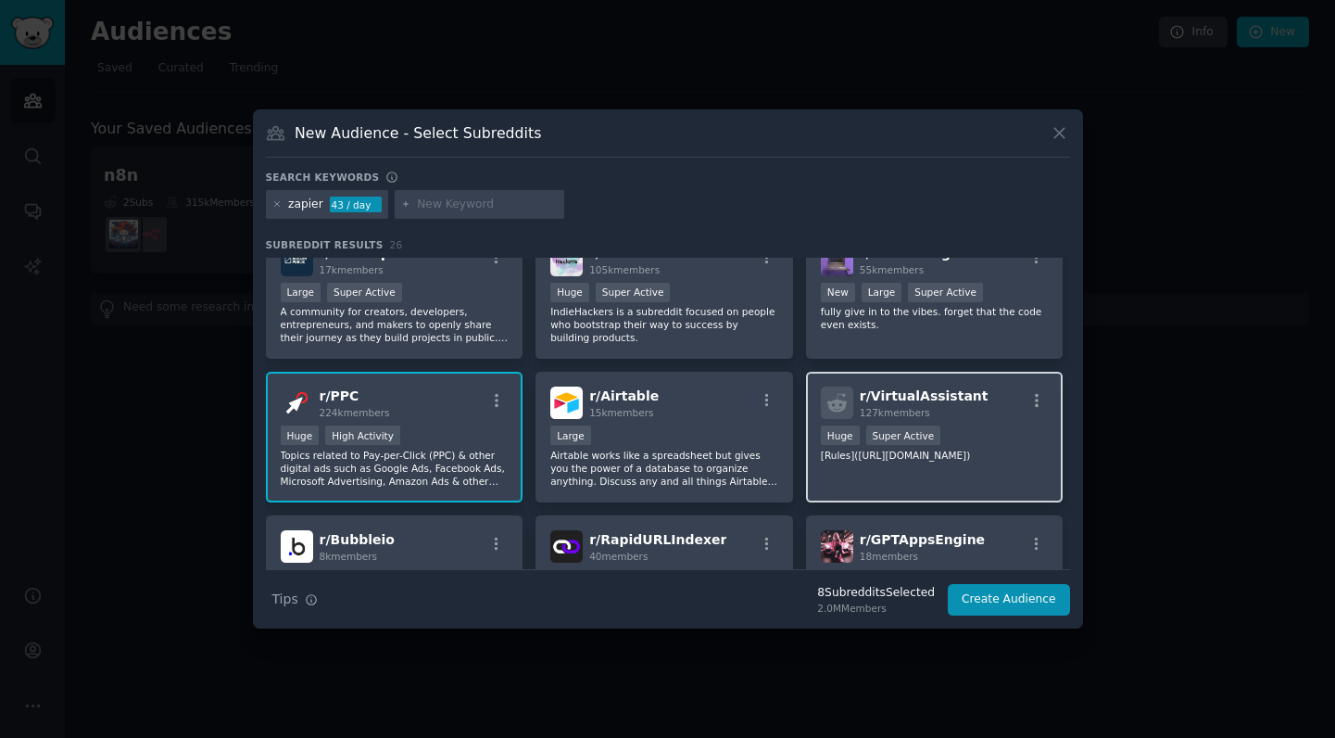
click at [981, 437] on div "100,000 - 1,000,000 members Huge Super Active" at bounding box center [935, 436] width 228 height 23
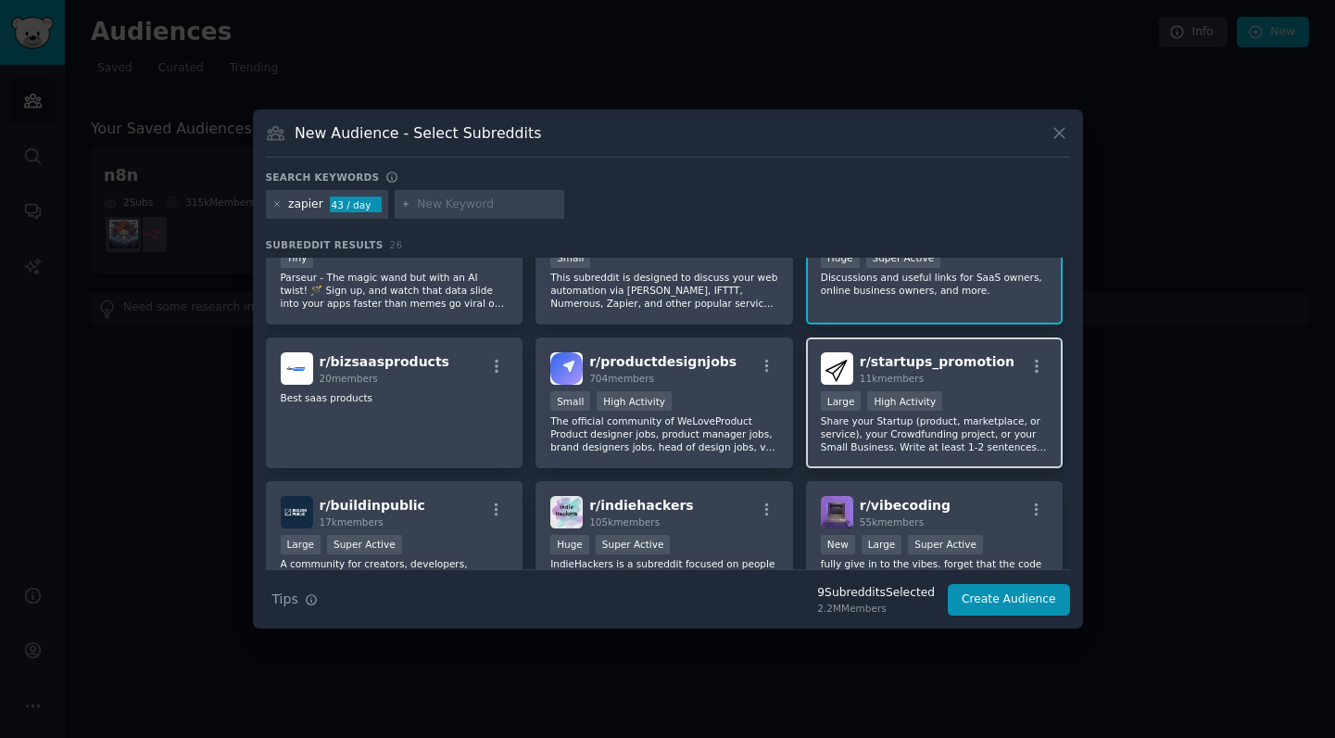
scroll to position [489, 0]
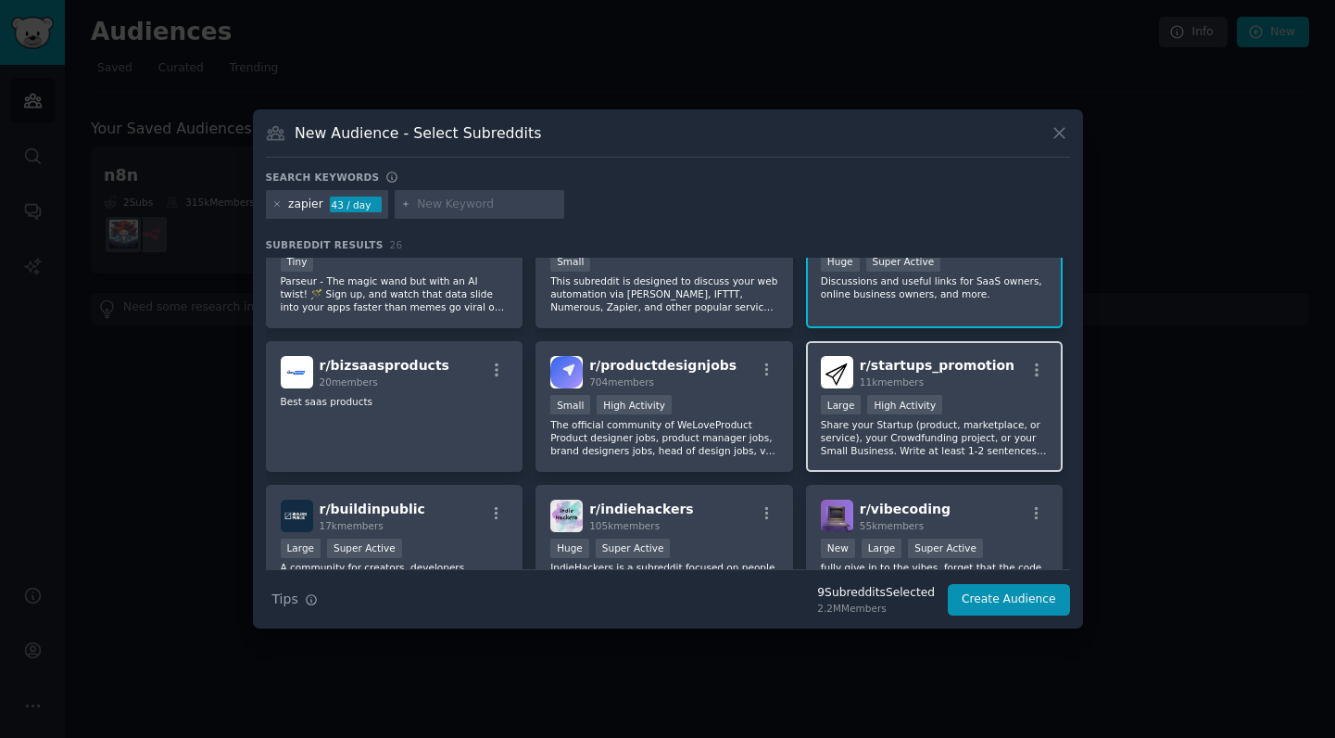
click at [1001, 412] on div "Large High Activity" at bounding box center [935, 406] width 228 height 23
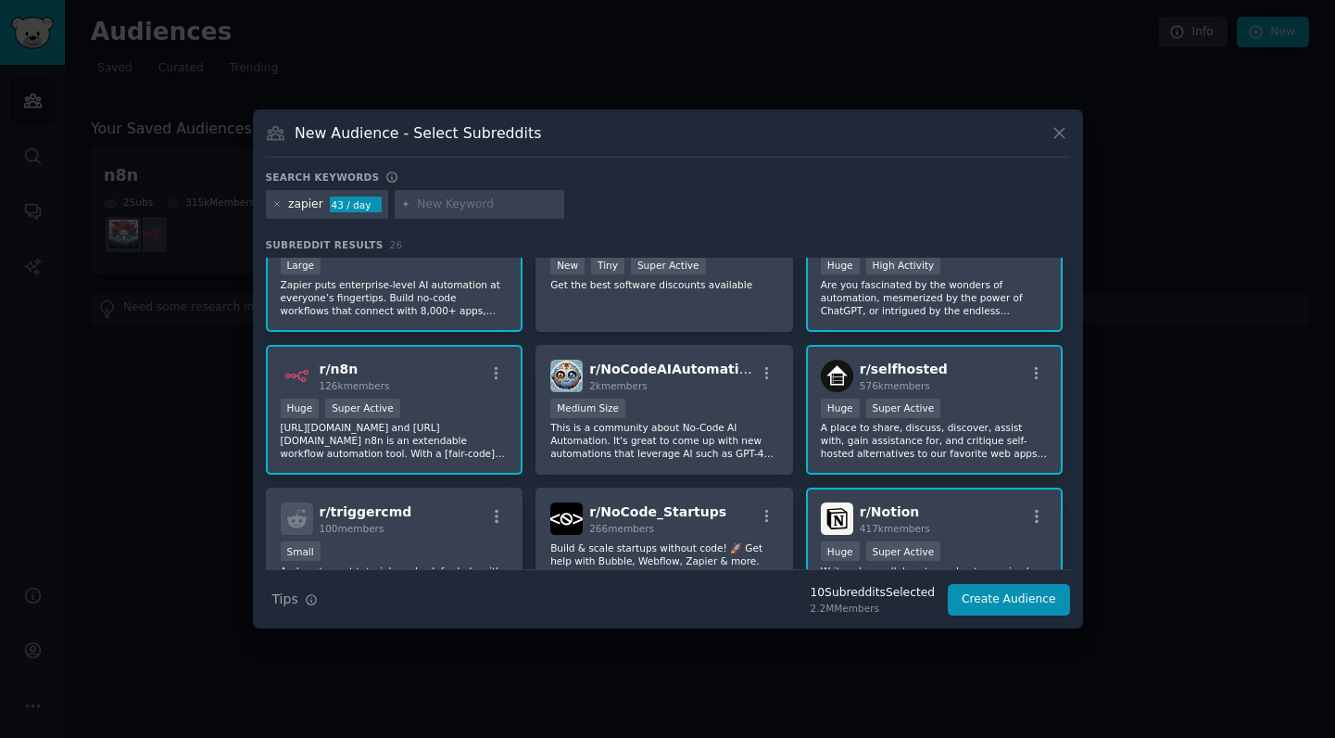
scroll to position [0, 0]
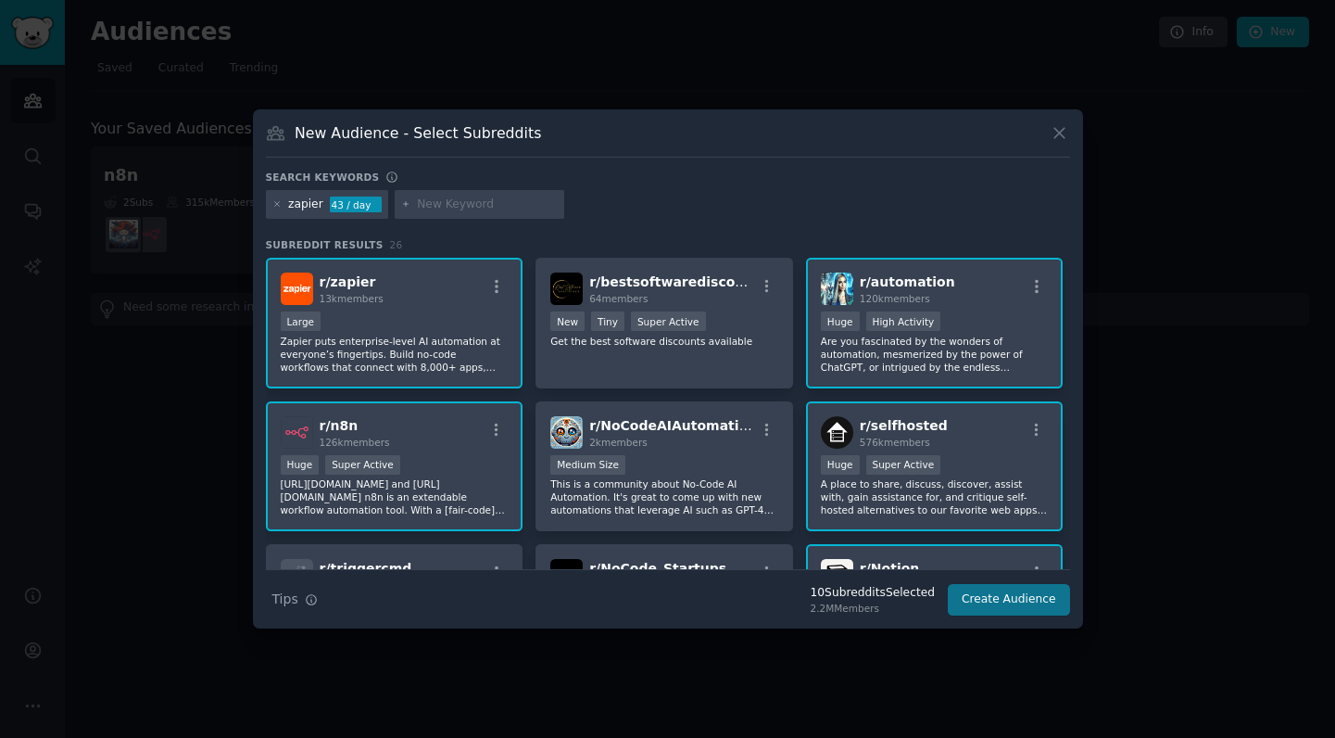
click at [1022, 603] on button "Create Audience" at bounding box center [1009, 600] width 122 height 32
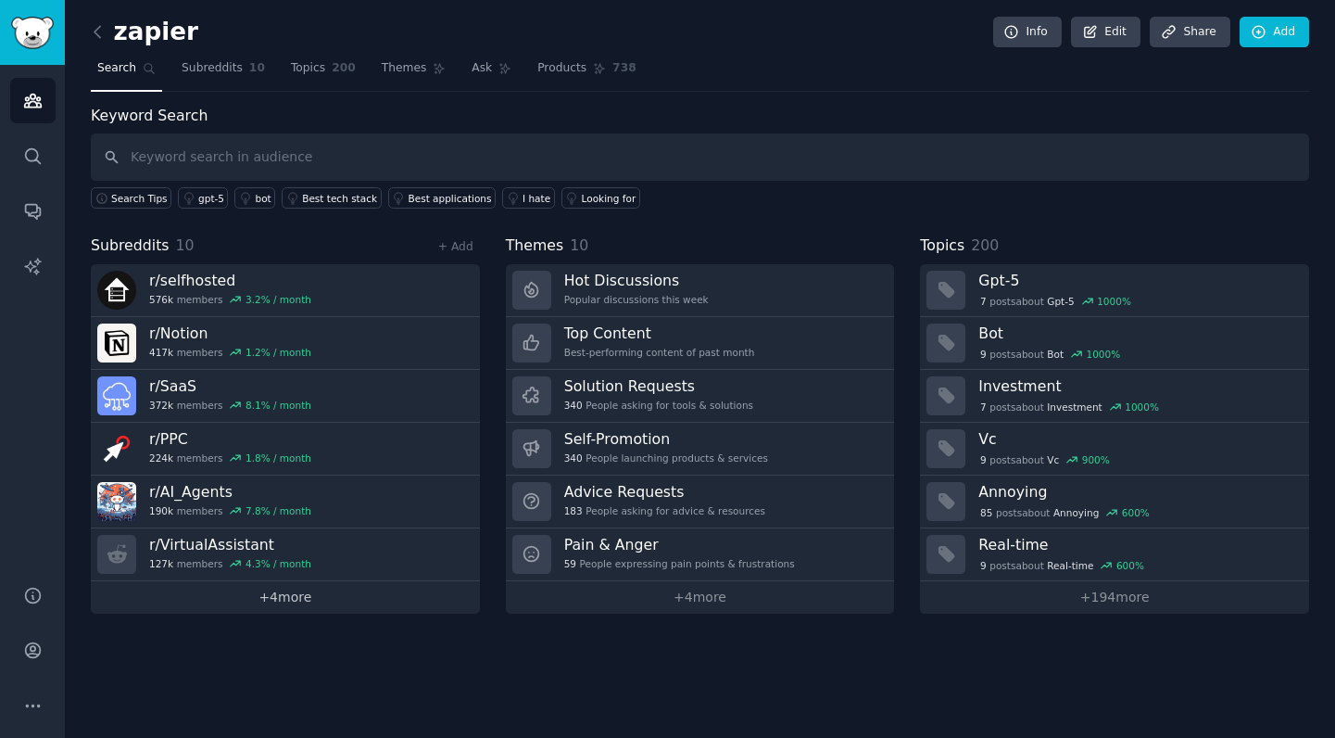
click at [338, 608] on link "+ 4 more" at bounding box center [285, 597] width 389 height 32
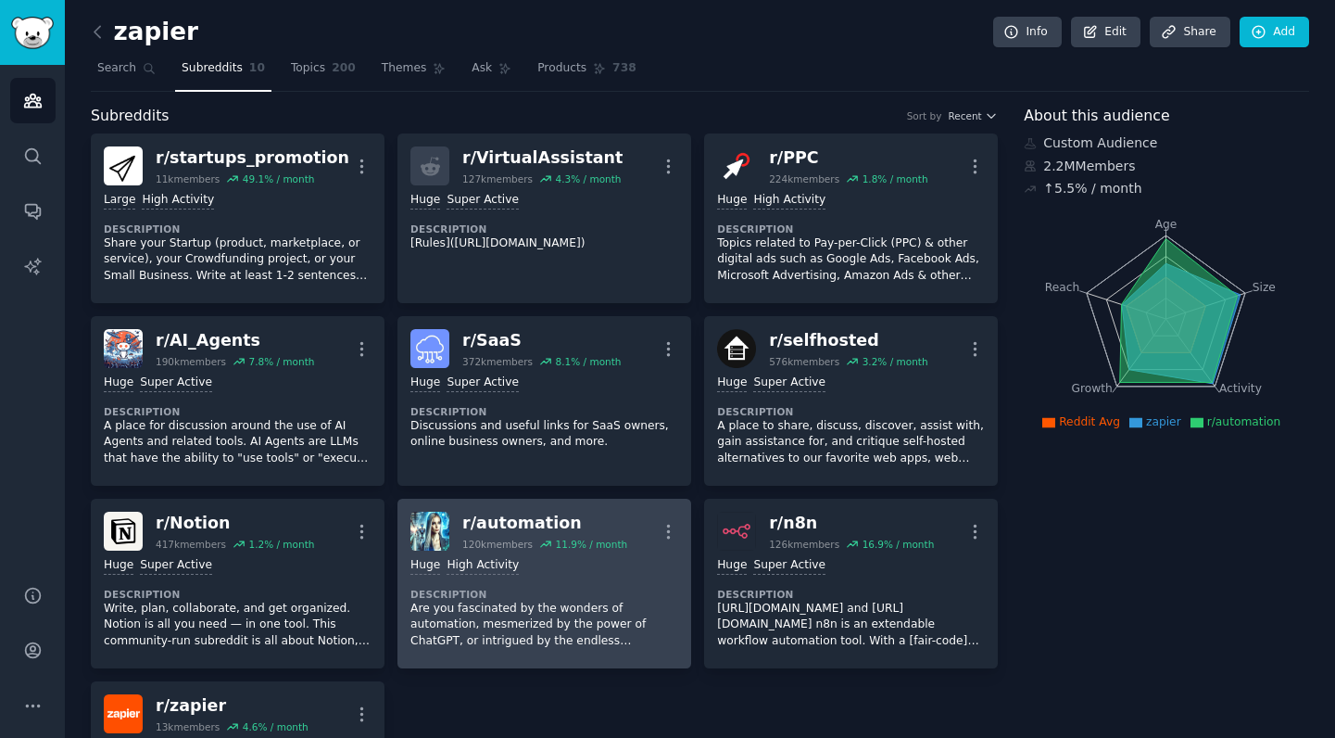
click at [585, 580] on div "Huge High Activity Description Are you fascinated by the wonders of automation,…" at bounding box center [544, 602] width 268 height 105
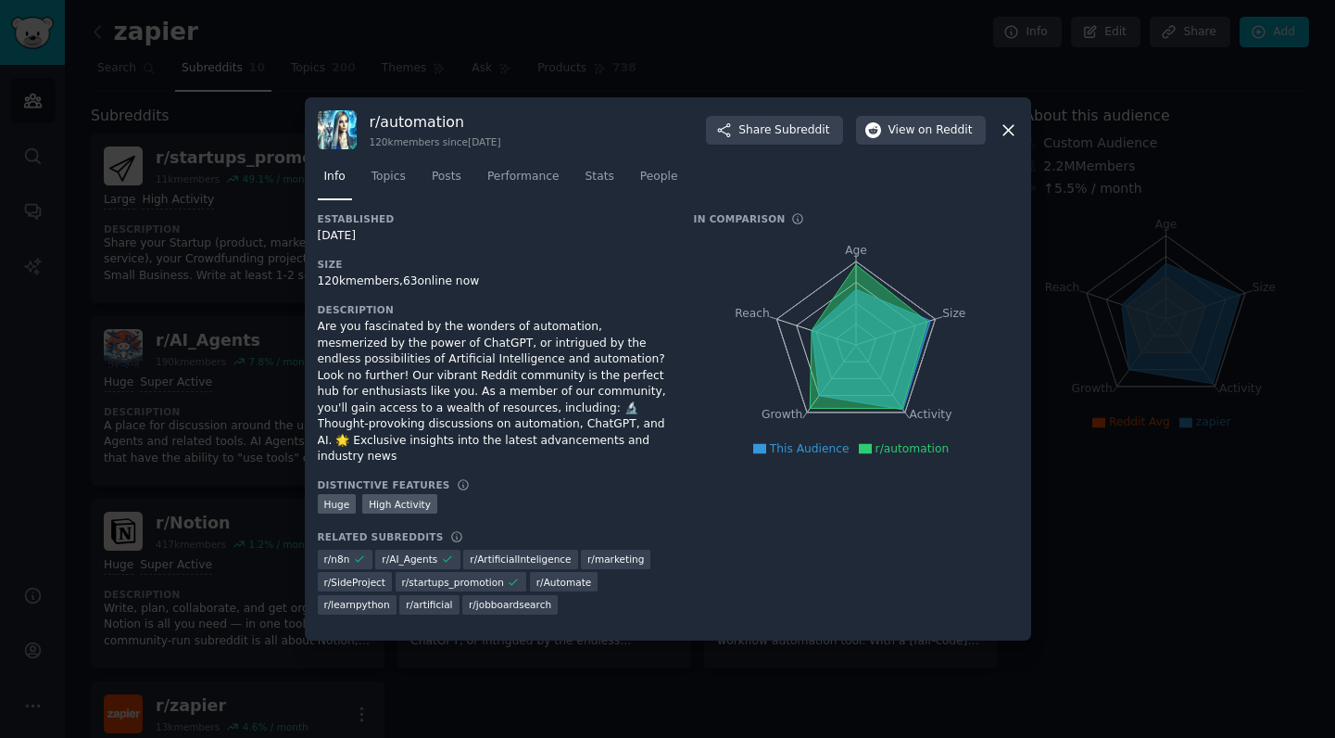
click at [1004, 140] on icon at bounding box center [1008, 129] width 19 height 19
